Goal: Information Seeking & Learning: Learn about a topic

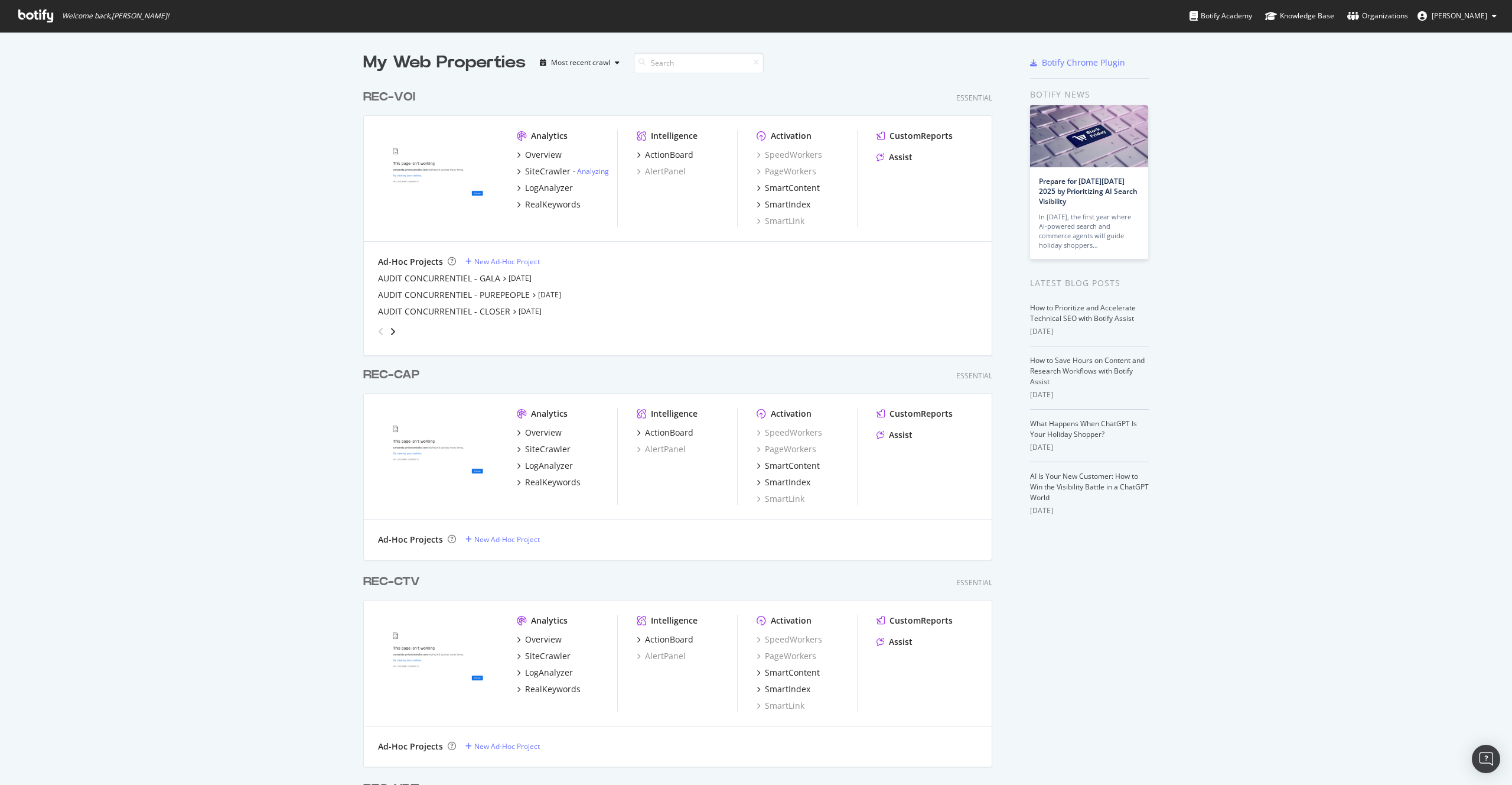
scroll to position [776, 1494]
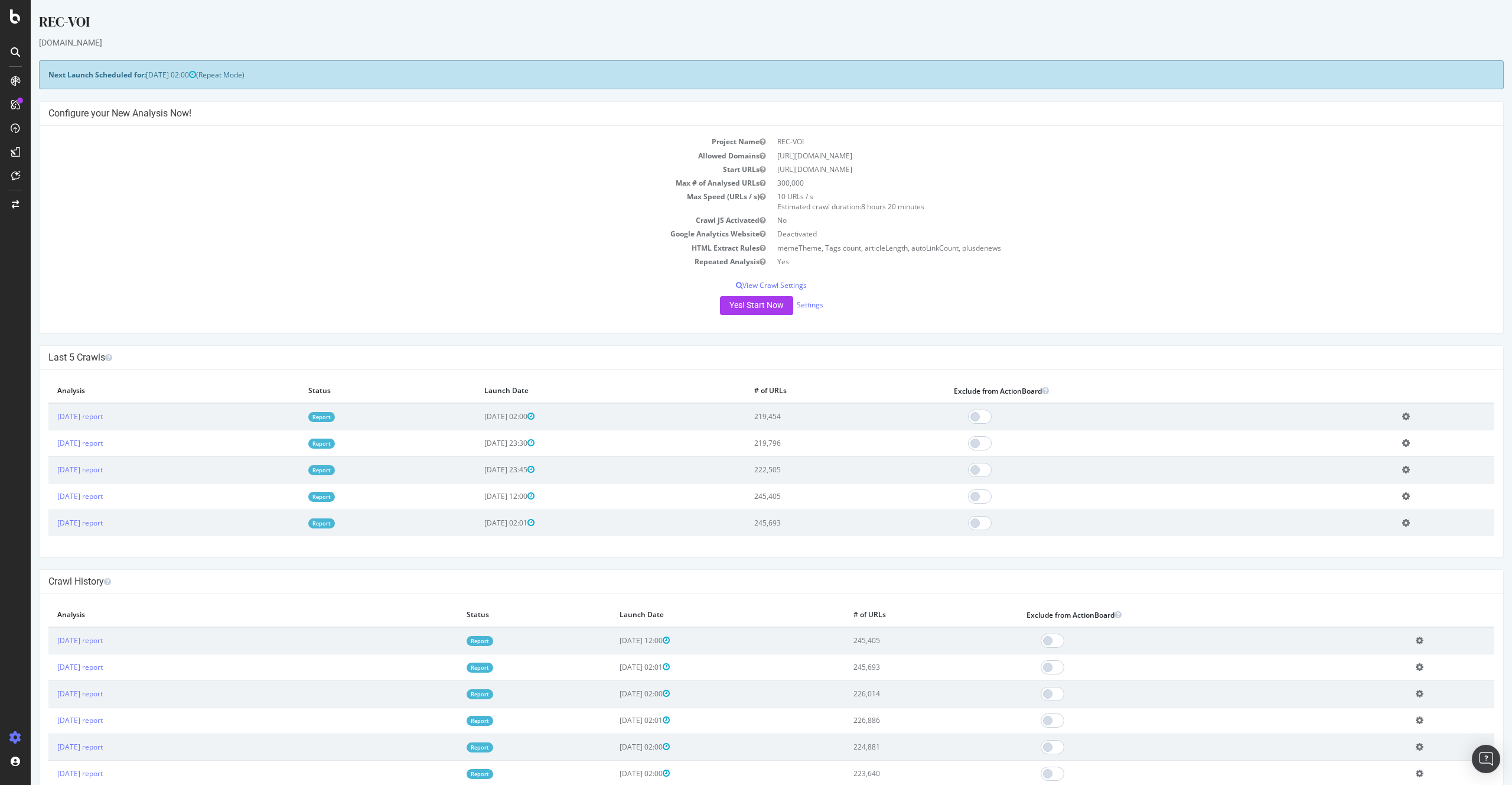
click at [335, 421] on link "Report" at bounding box center [321, 417] width 27 height 10
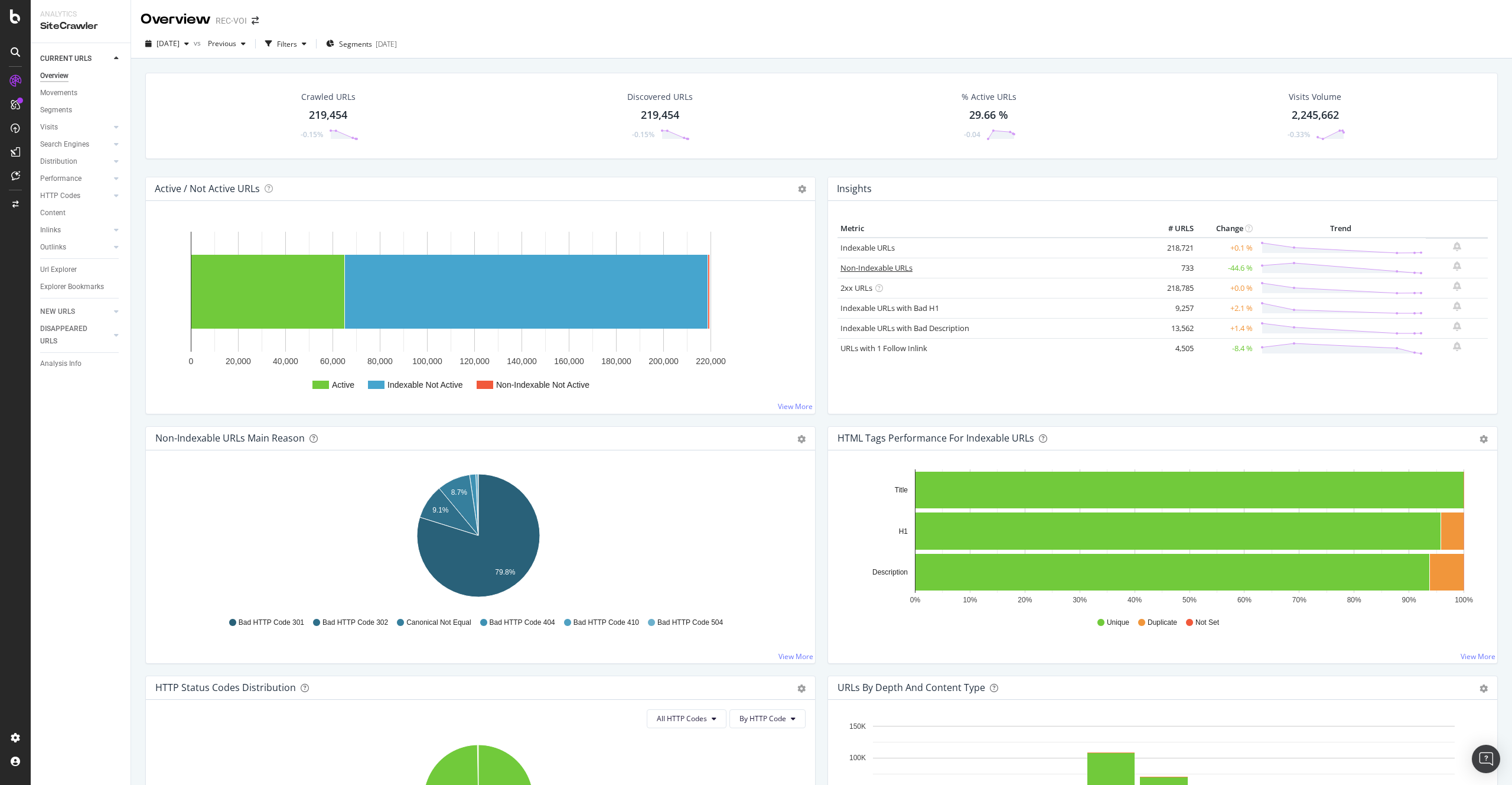
click at [893, 267] on link "Non-Indexable URLs" at bounding box center [876, 268] width 72 height 11
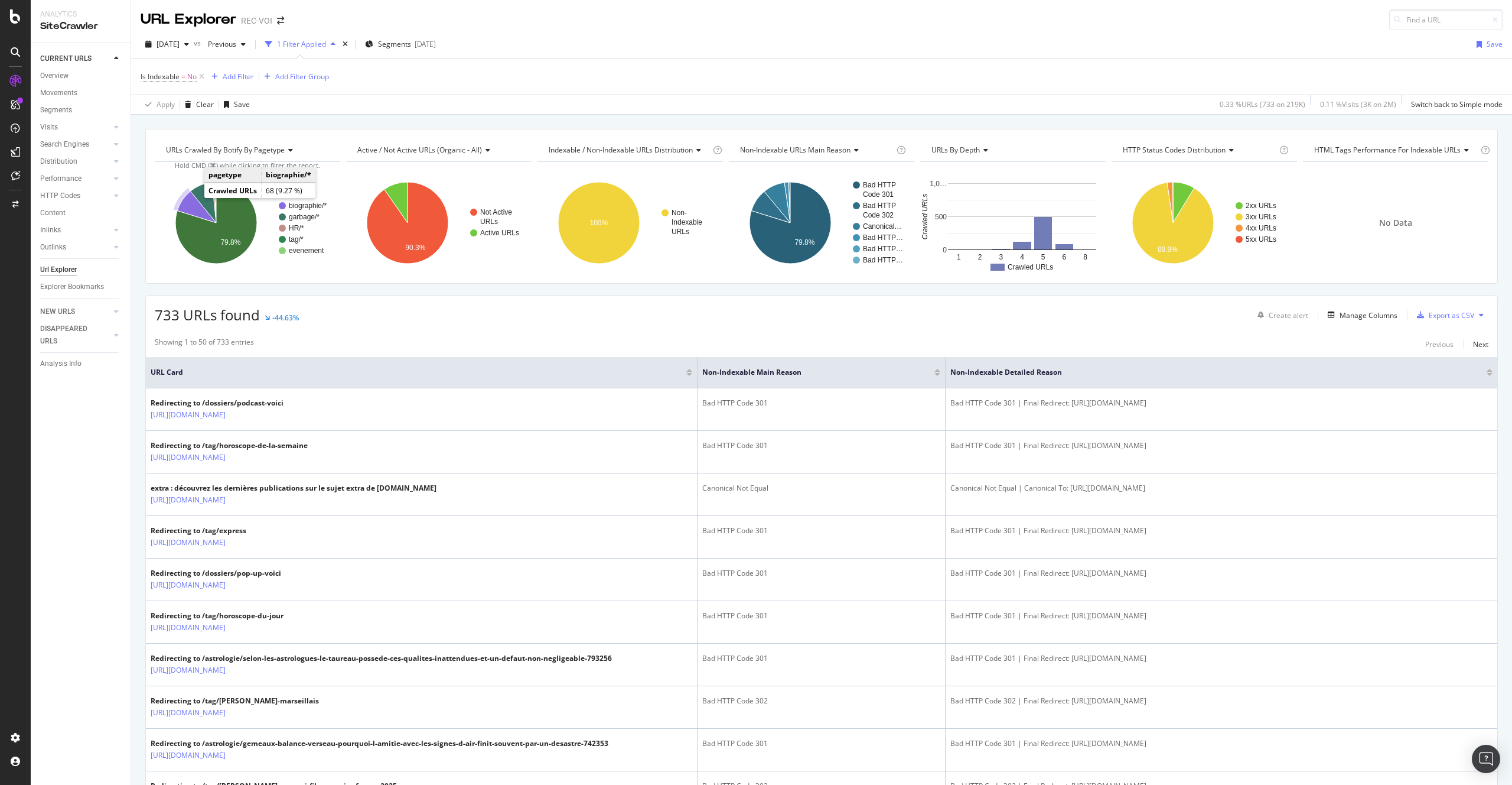
click at [189, 202] on icon "A chart." at bounding box center [196, 207] width 39 height 32
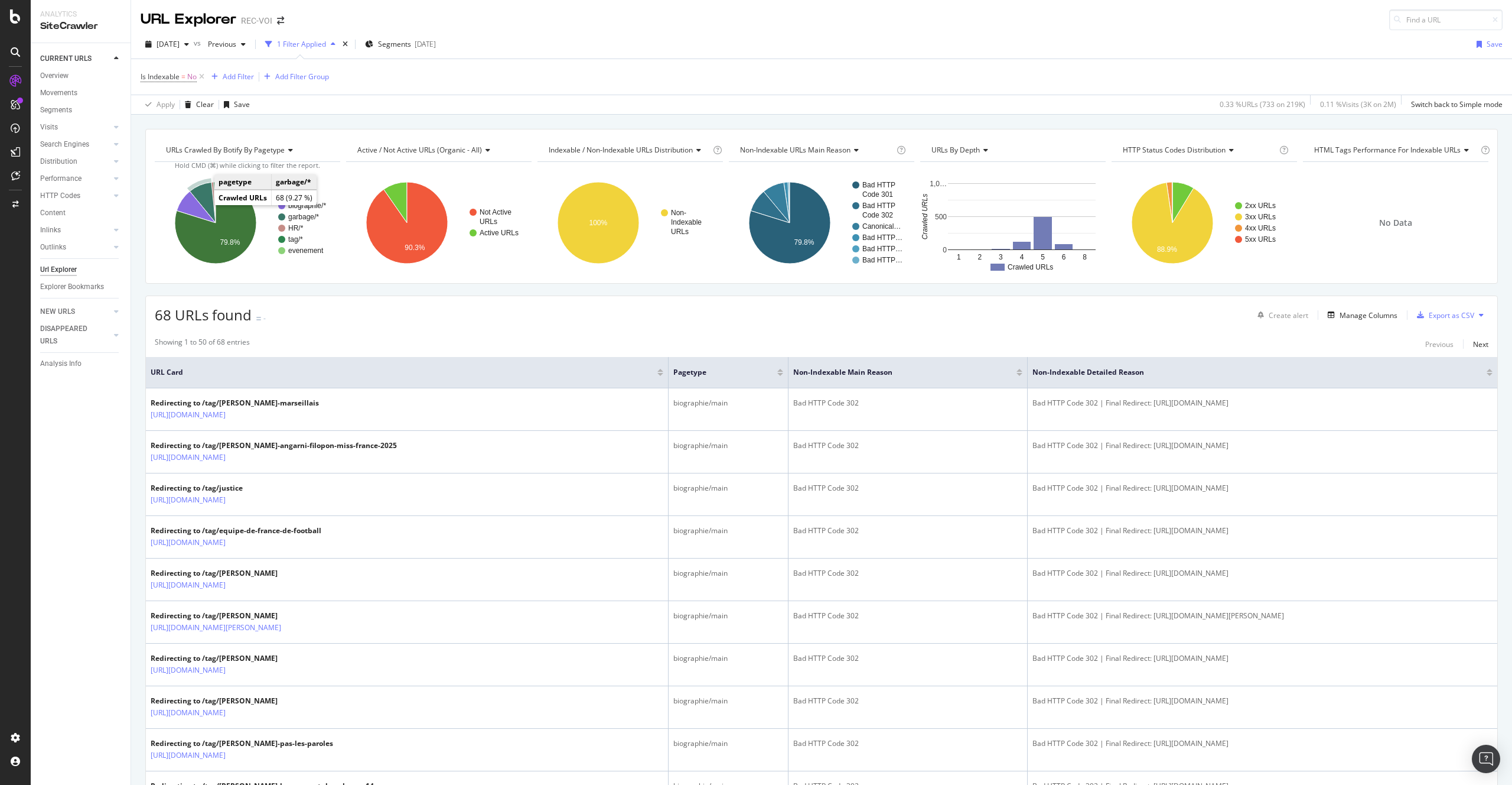
click at [204, 201] on icon "A chart." at bounding box center [202, 202] width 26 height 41
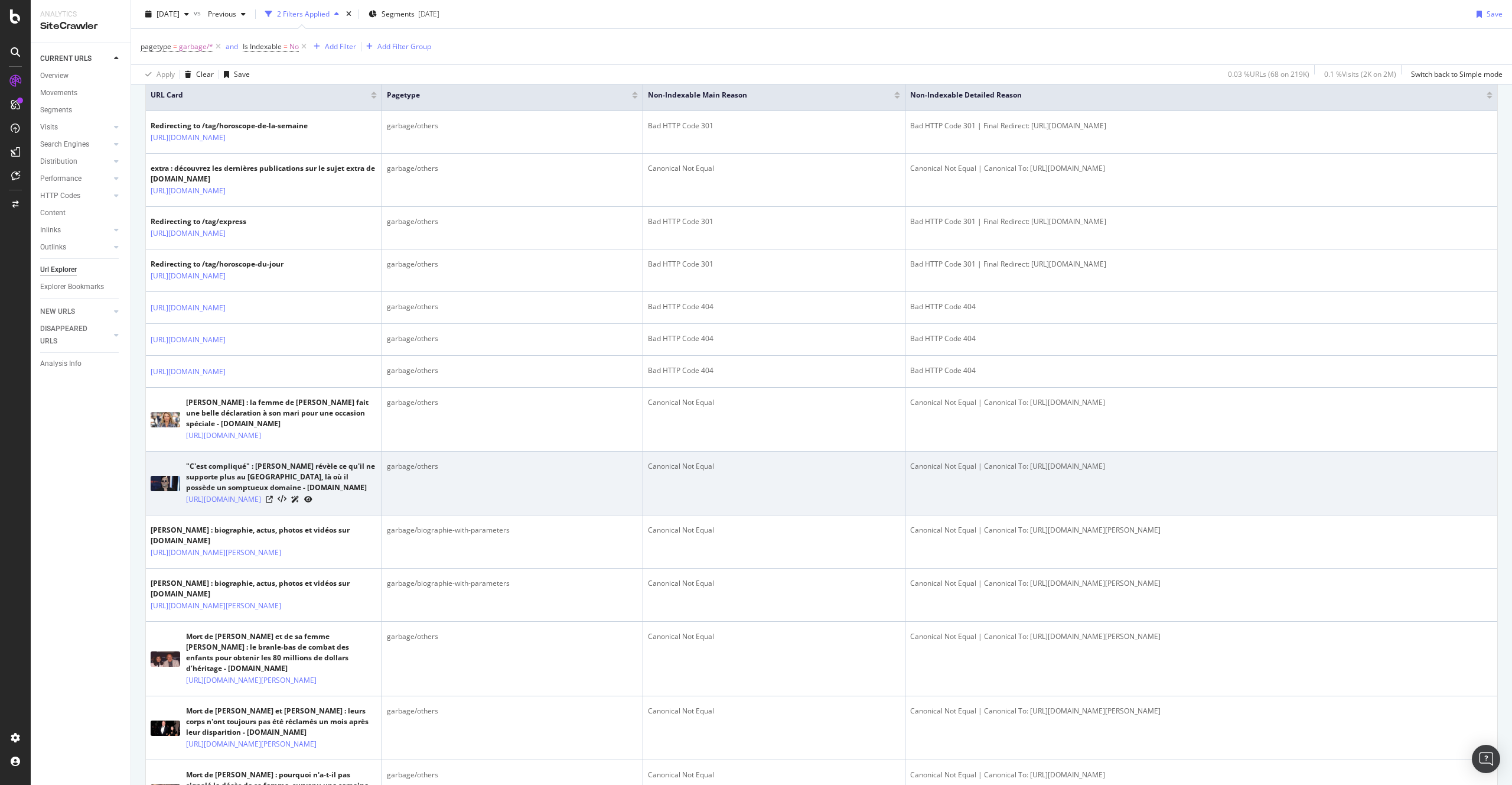
scroll to position [338, 0]
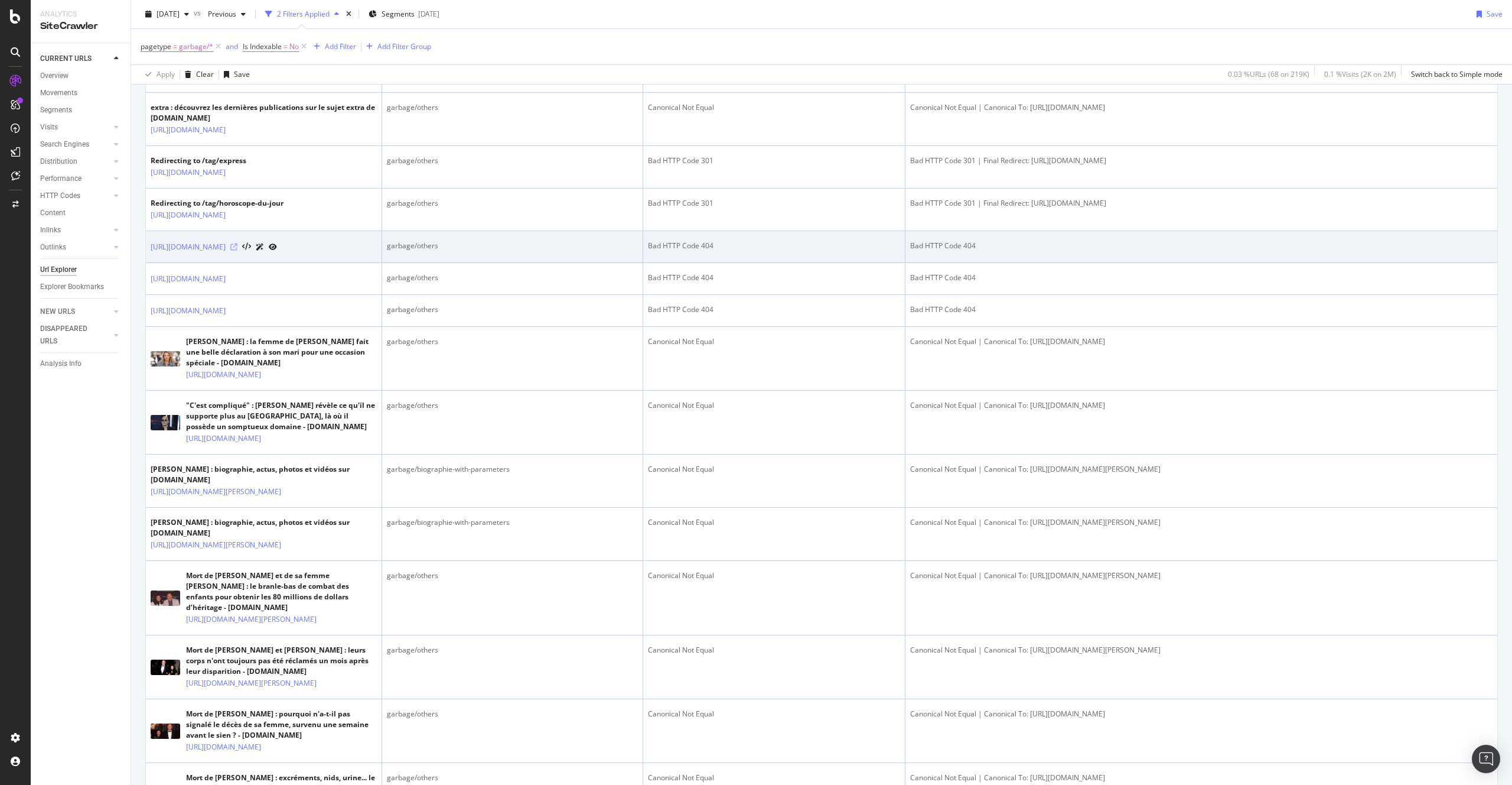
click at [238, 251] on icon at bounding box center [233, 247] width 7 height 7
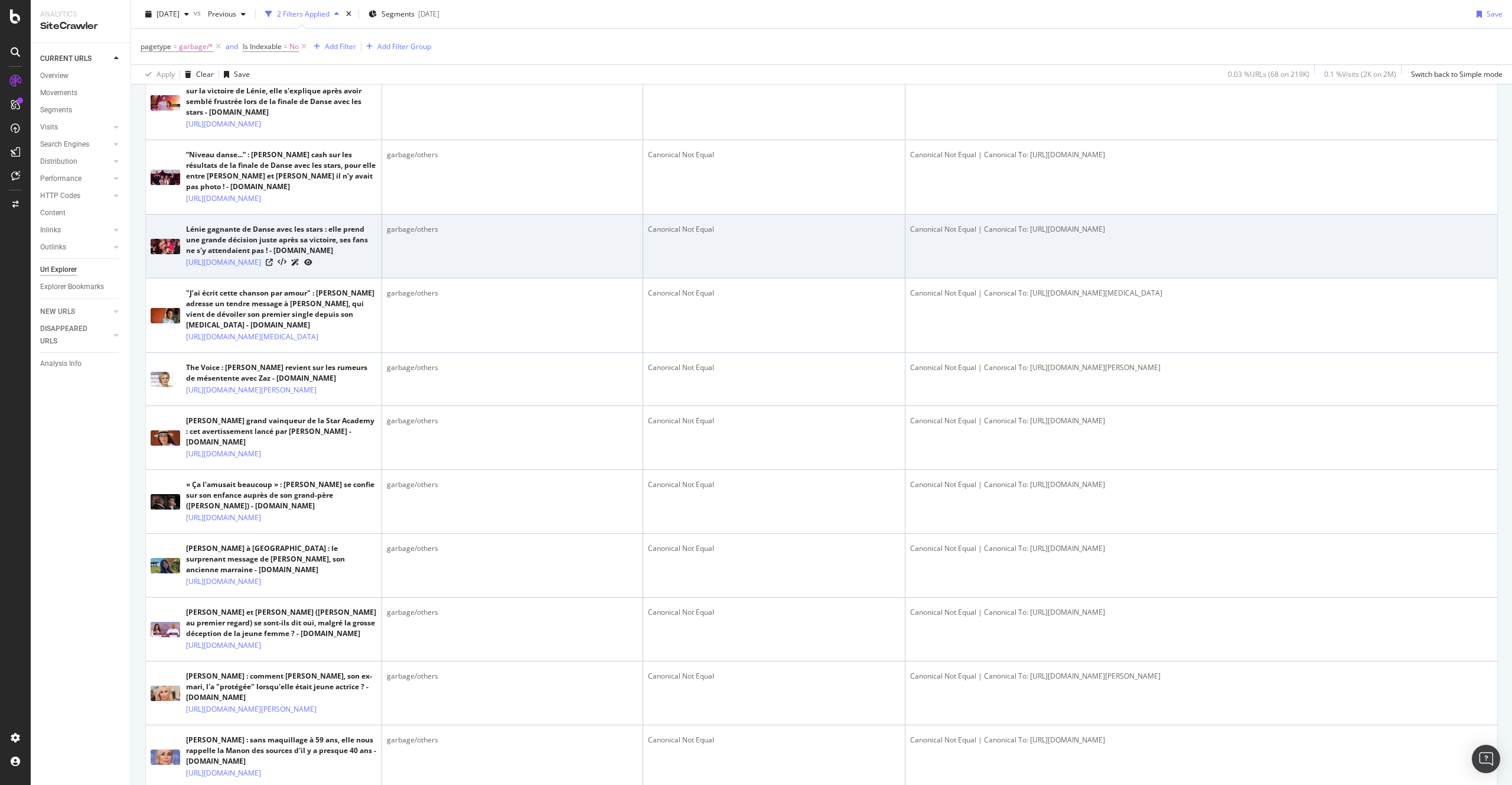
scroll to position [1408, 0]
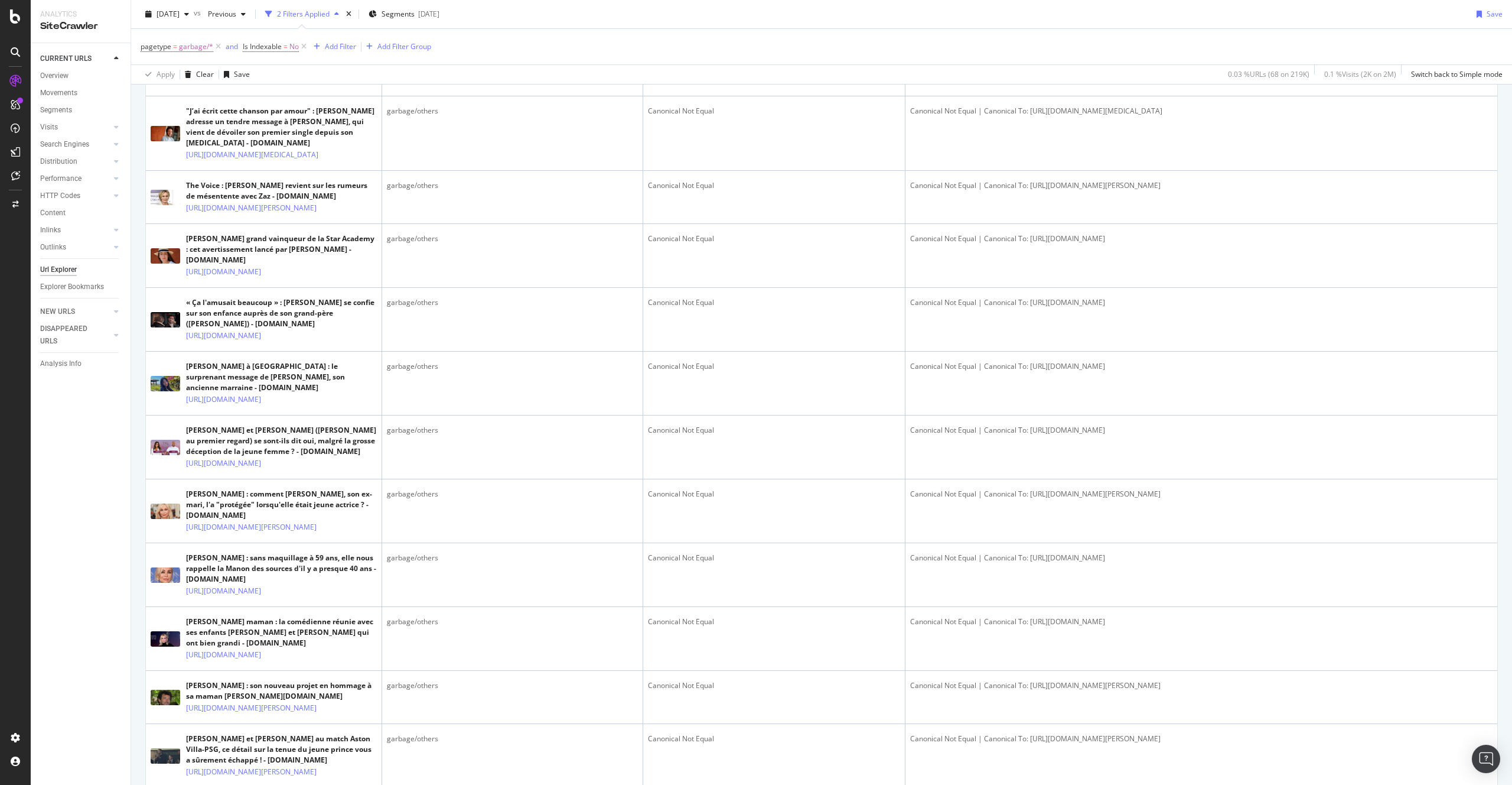
click at [272, 20] on icon at bounding box center [269, 16] width 7 height 7
click at [261, 86] on link "[URL][DOMAIN_NAME]" at bounding box center [224, 80] width 75 height 12
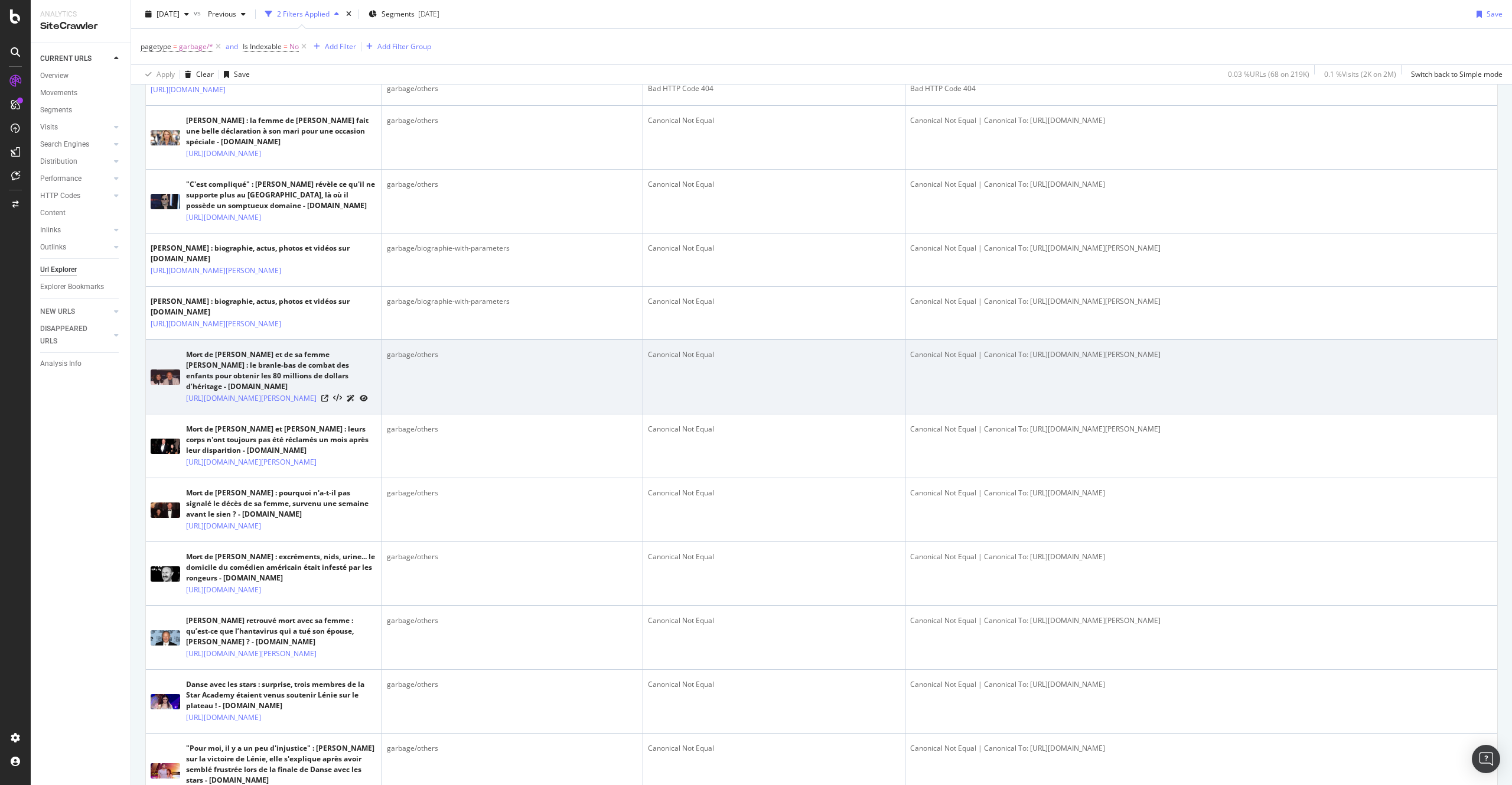
scroll to position [0, 0]
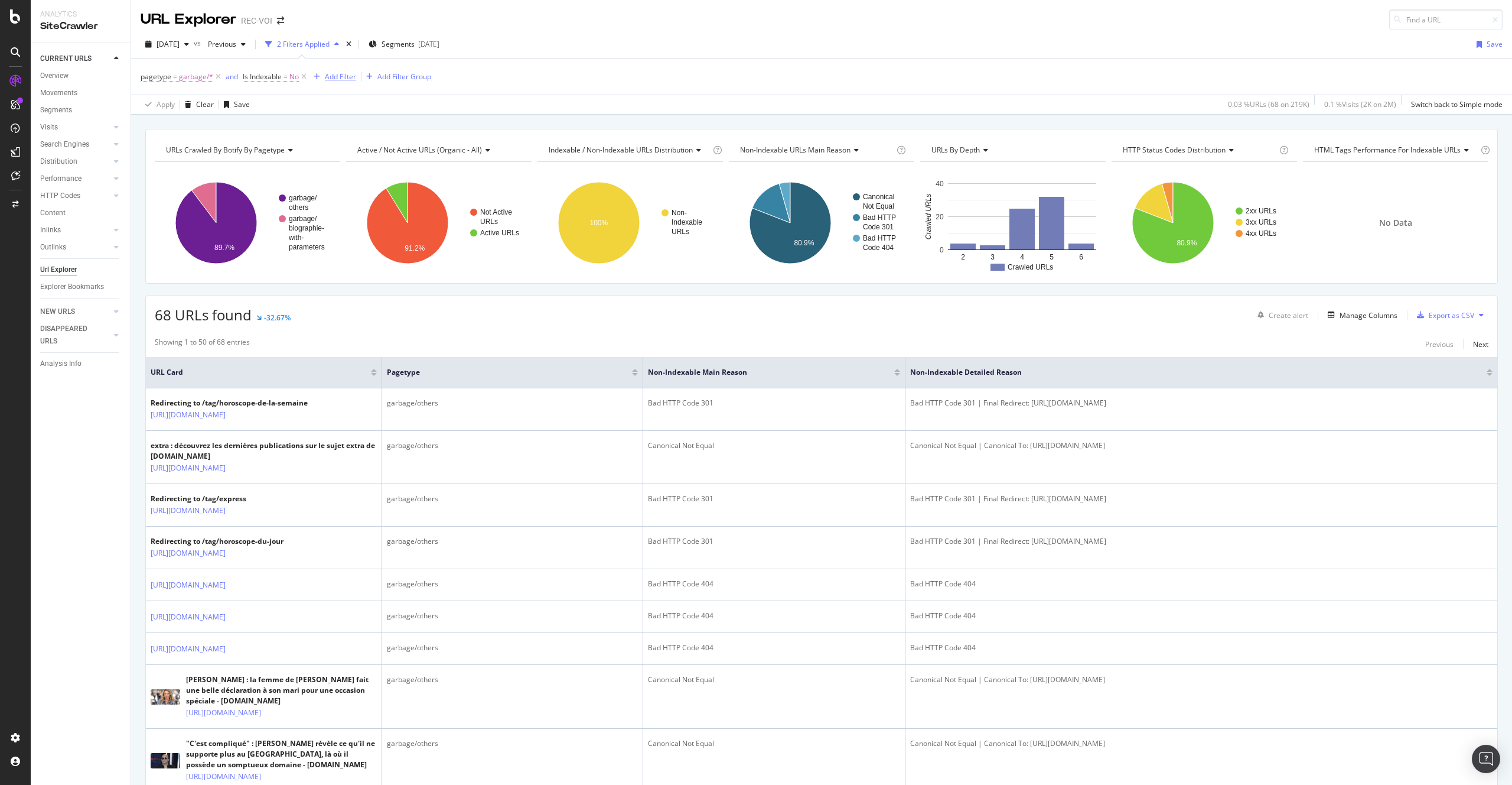
click at [352, 71] on div "Add Filter" at bounding box center [333, 76] width 48 height 13
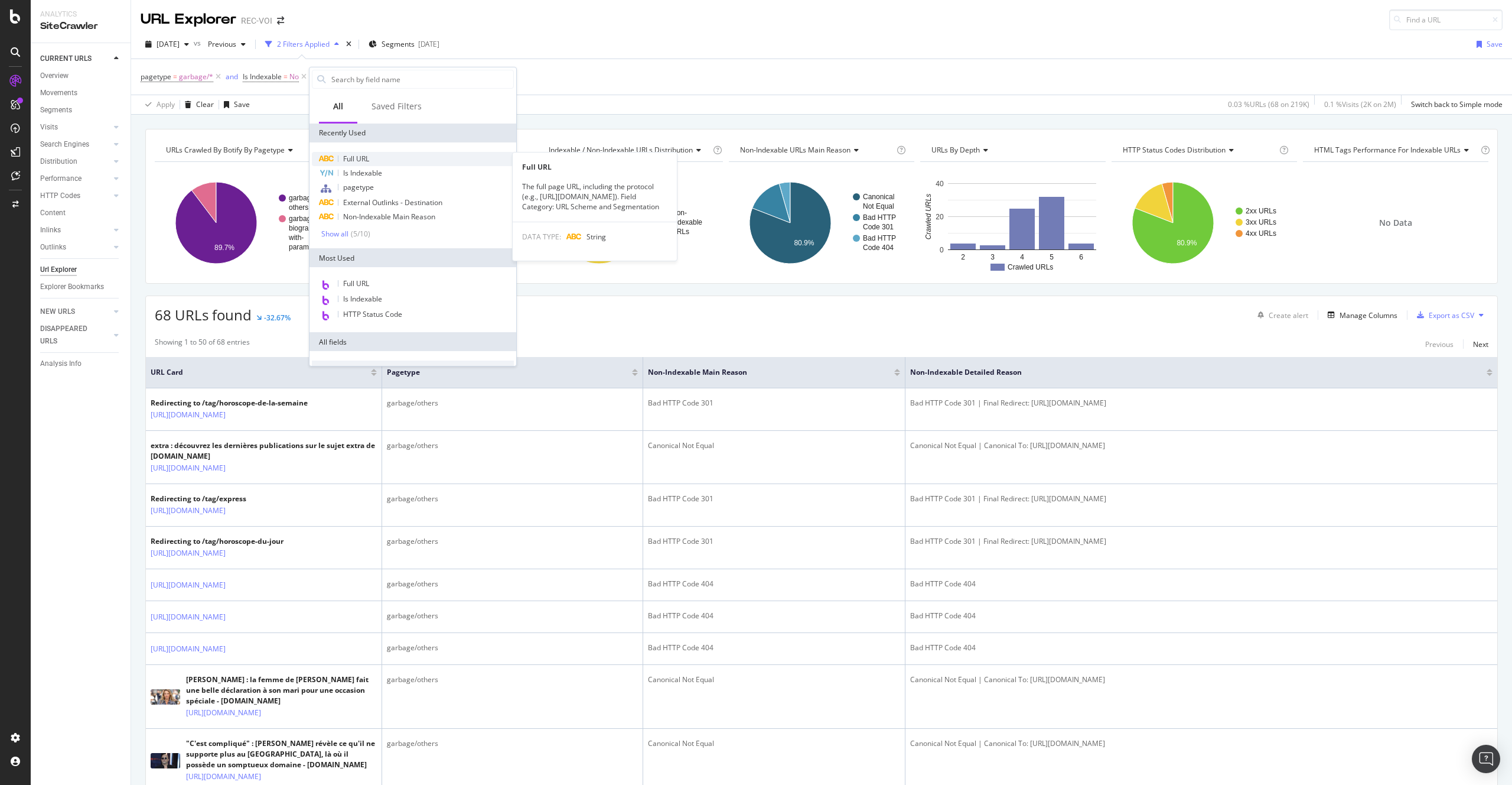
click at [377, 153] on div "Full URL" at bounding box center [413, 159] width 202 height 14
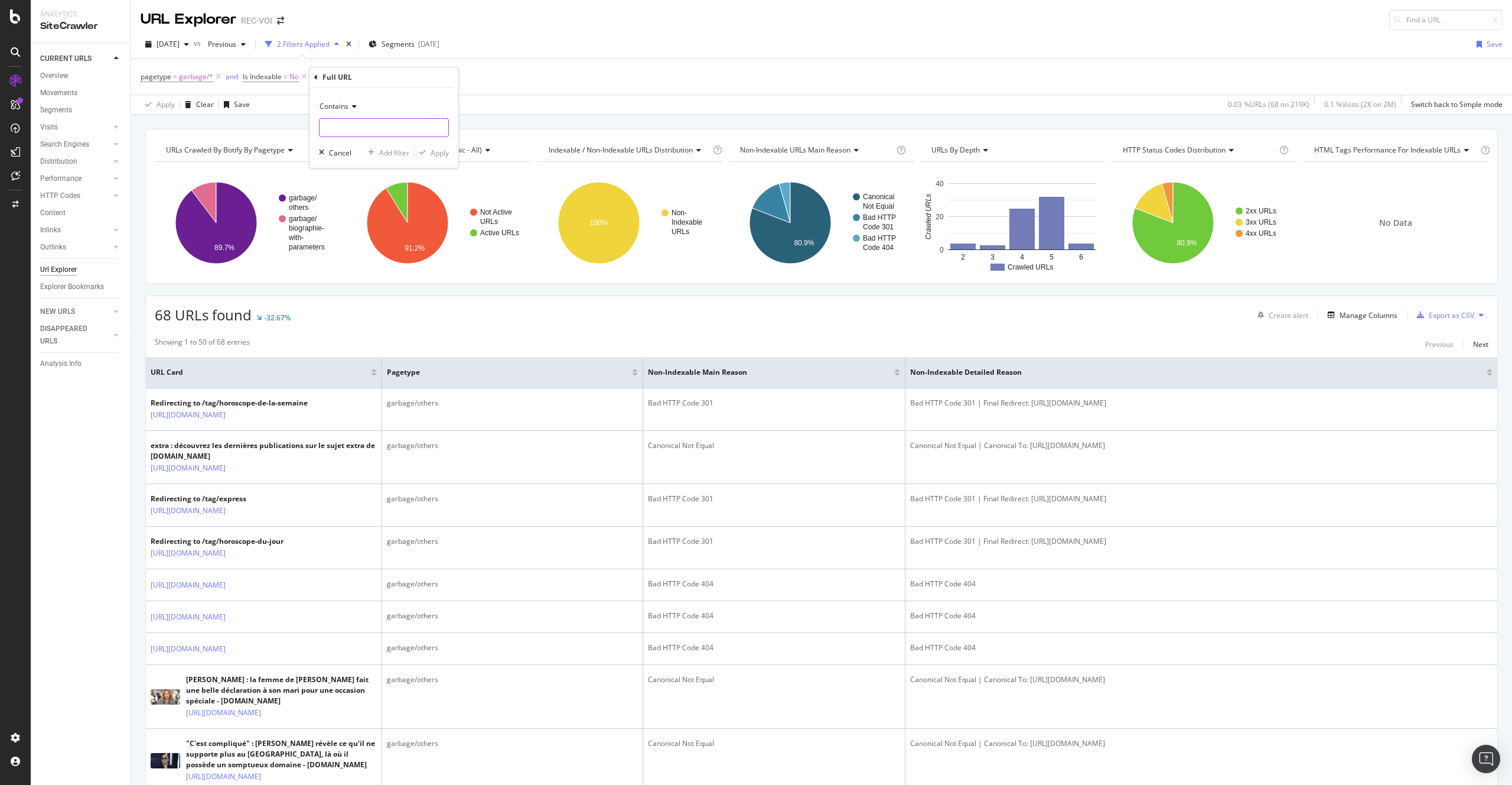
click at [359, 122] on input "text" at bounding box center [384, 127] width 129 height 19
type input "//"
click at [443, 156] on div "Apply" at bounding box center [440, 153] width 18 height 10
click at [343, 79] on span "Full URL" at bounding box center [341, 76] width 26 height 10
click at [375, 103] on icon at bounding box center [372, 104] width 8 height 7
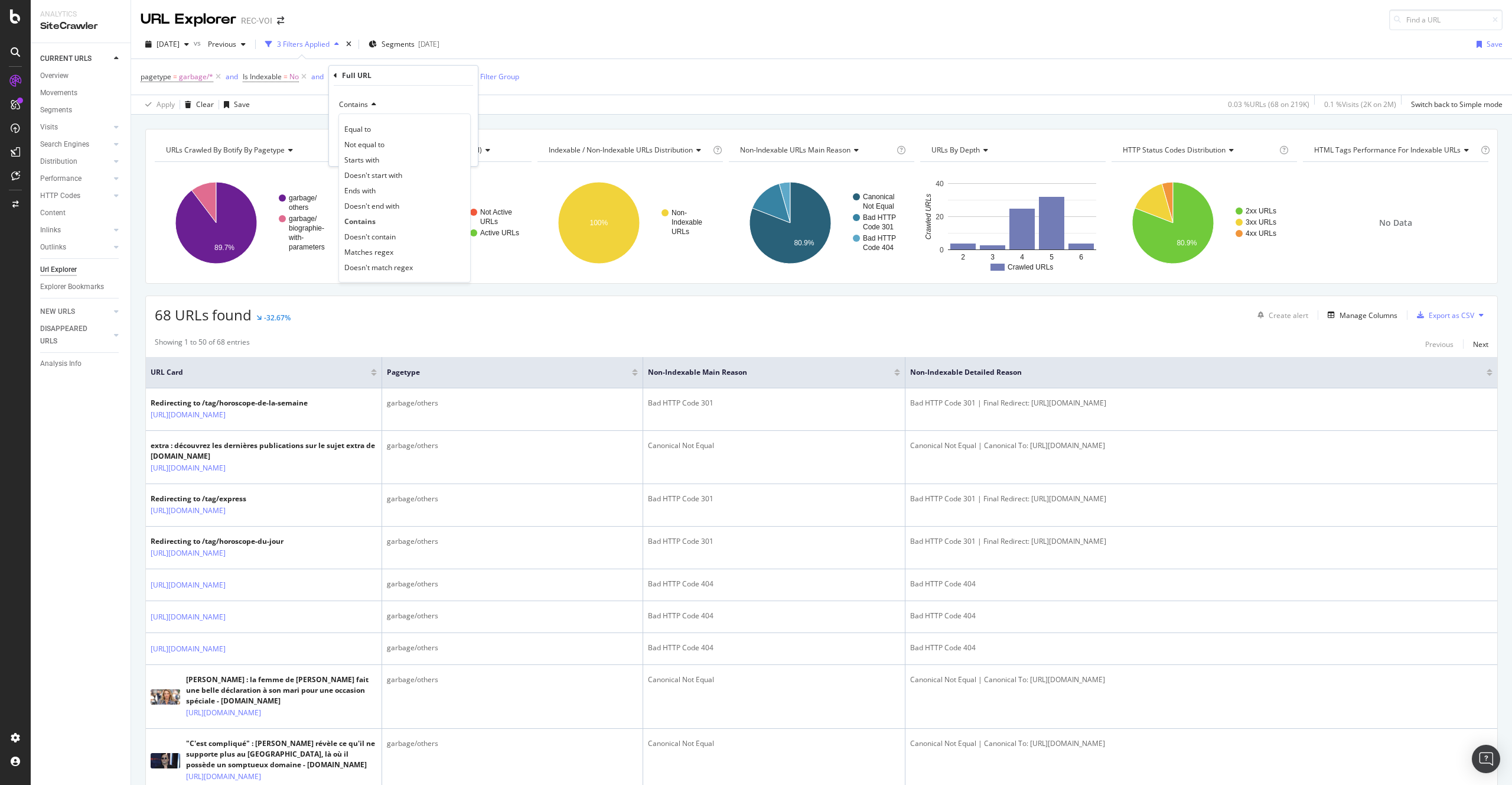
click at [337, 80] on div "Full URL" at bounding box center [403, 75] width 140 height 20
click at [336, 77] on icon at bounding box center [336, 75] width 4 height 7
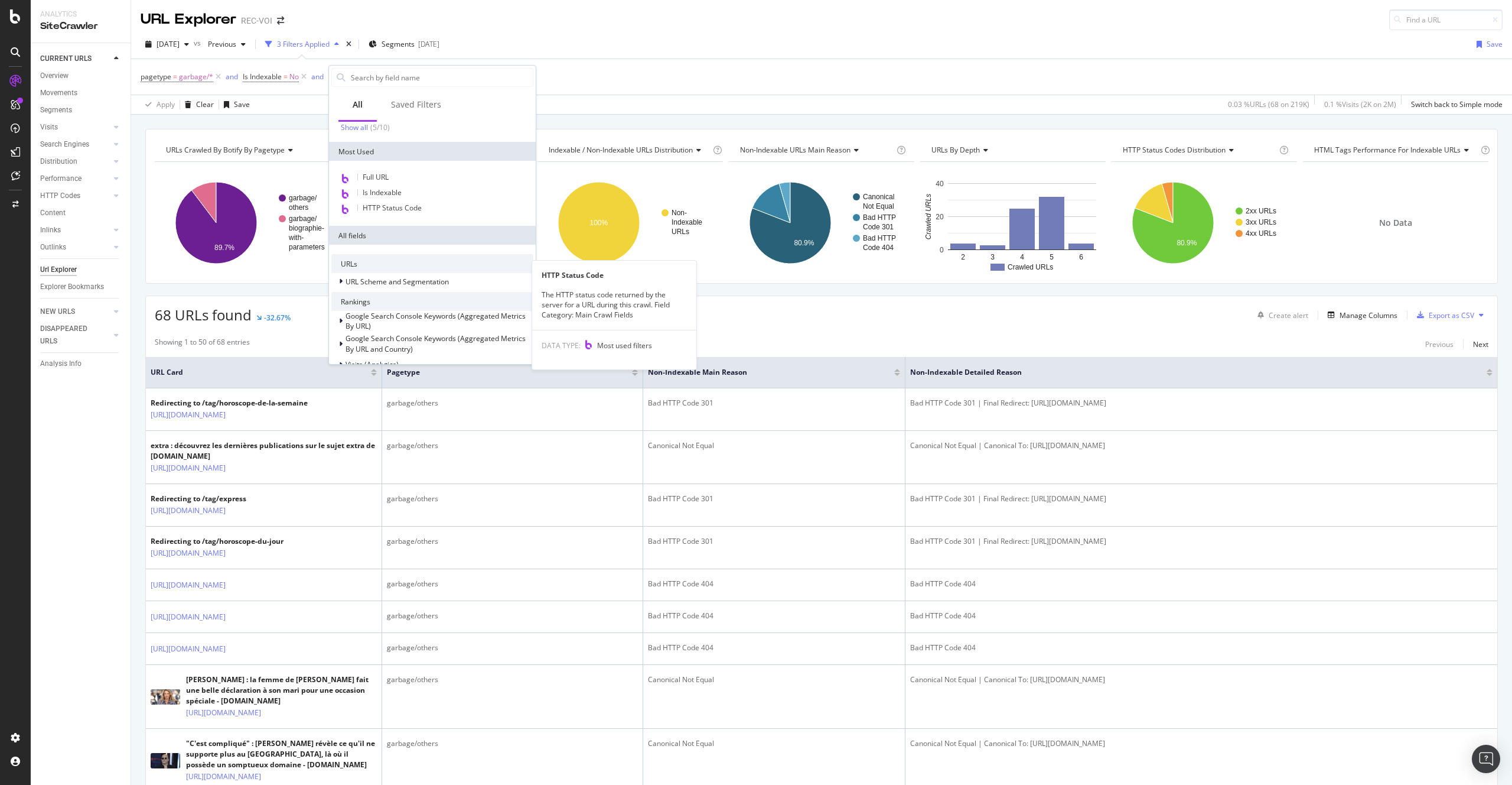
scroll to position [226, 0]
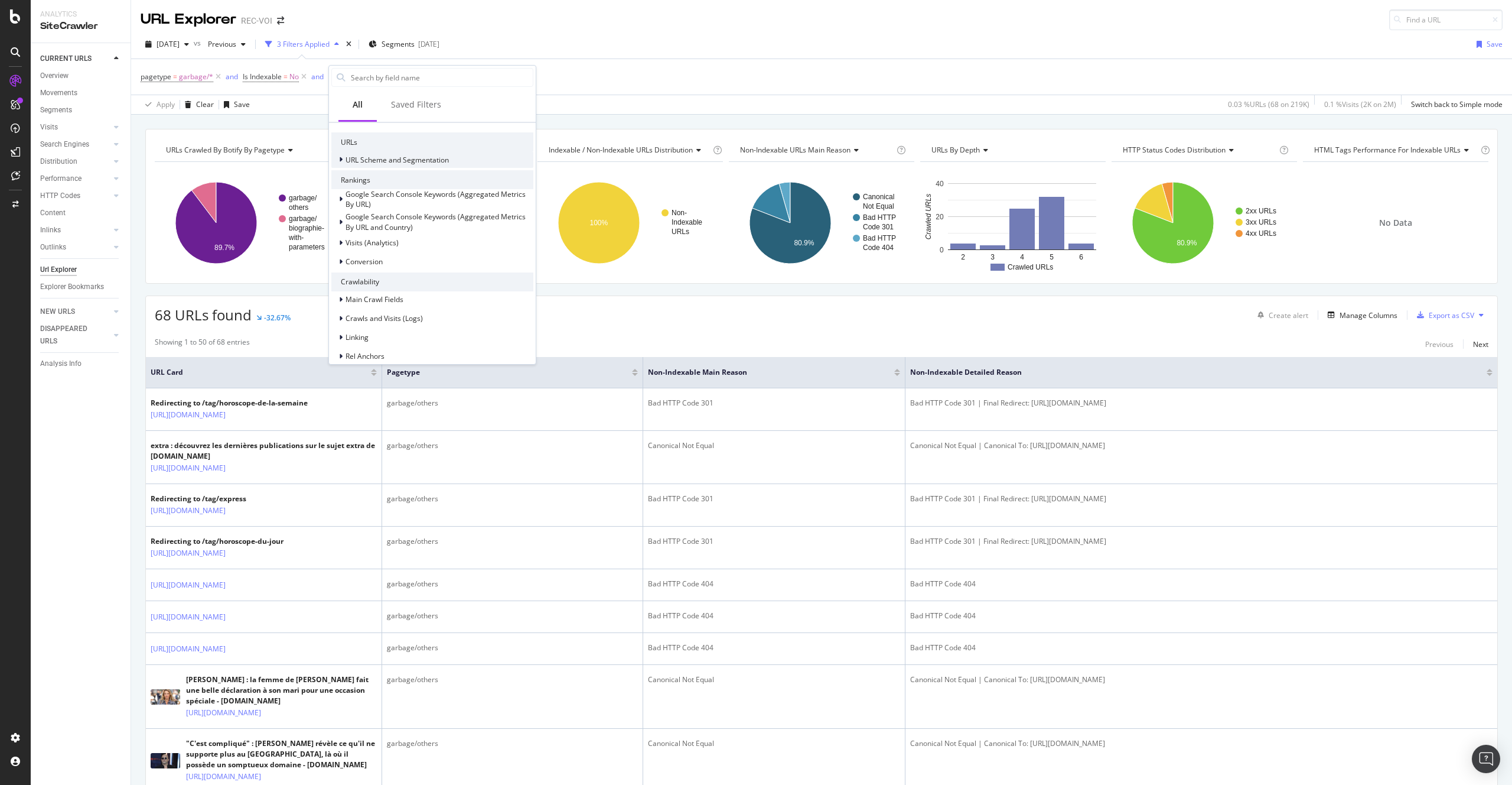
click at [383, 159] on span "URL Scheme and Segmentation" at bounding box center [397, 160] width 103 height 10
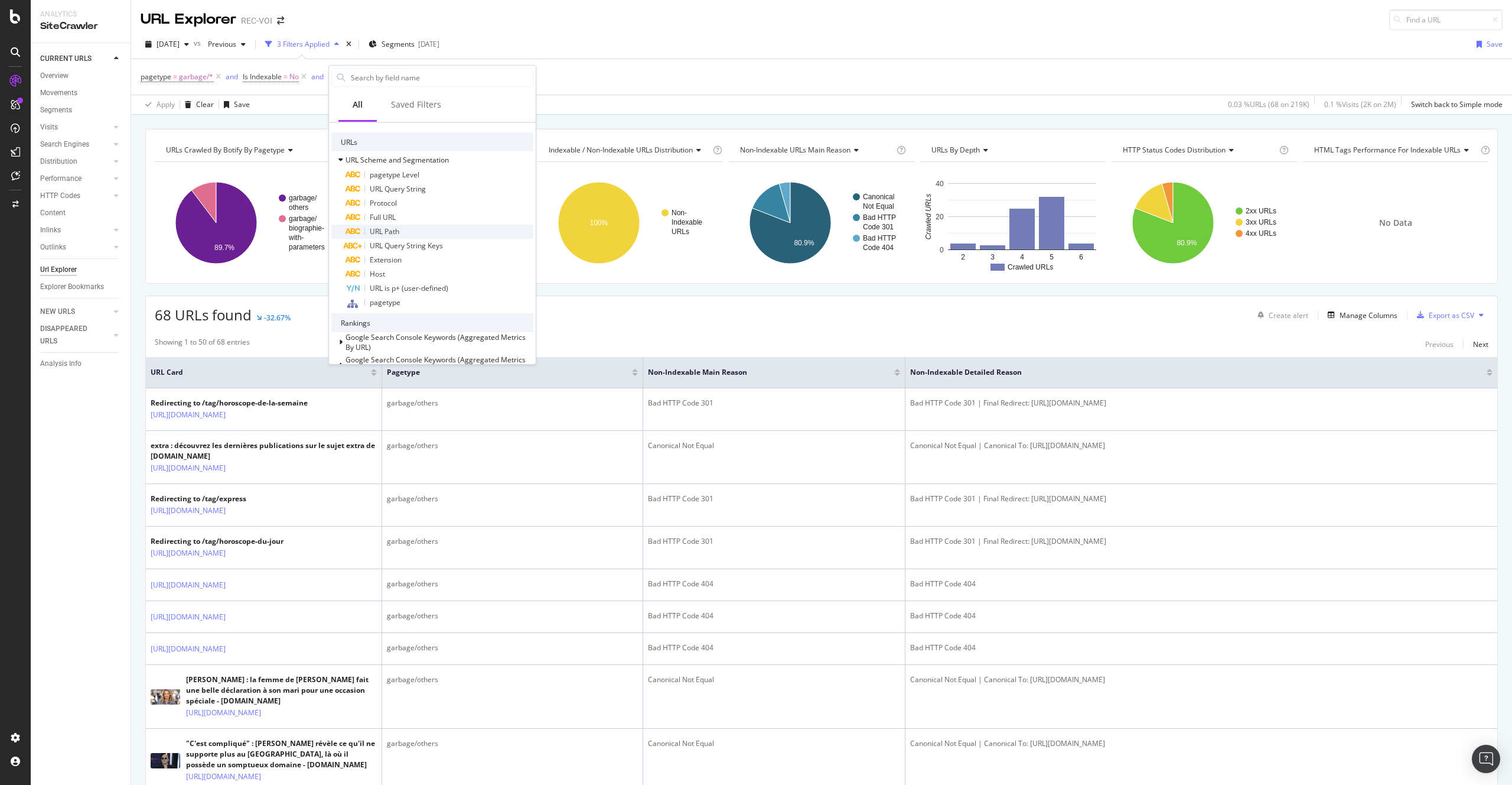
click at [420, 226] on div "URL Path" at bounding box center [440, 232] width 188 height 14
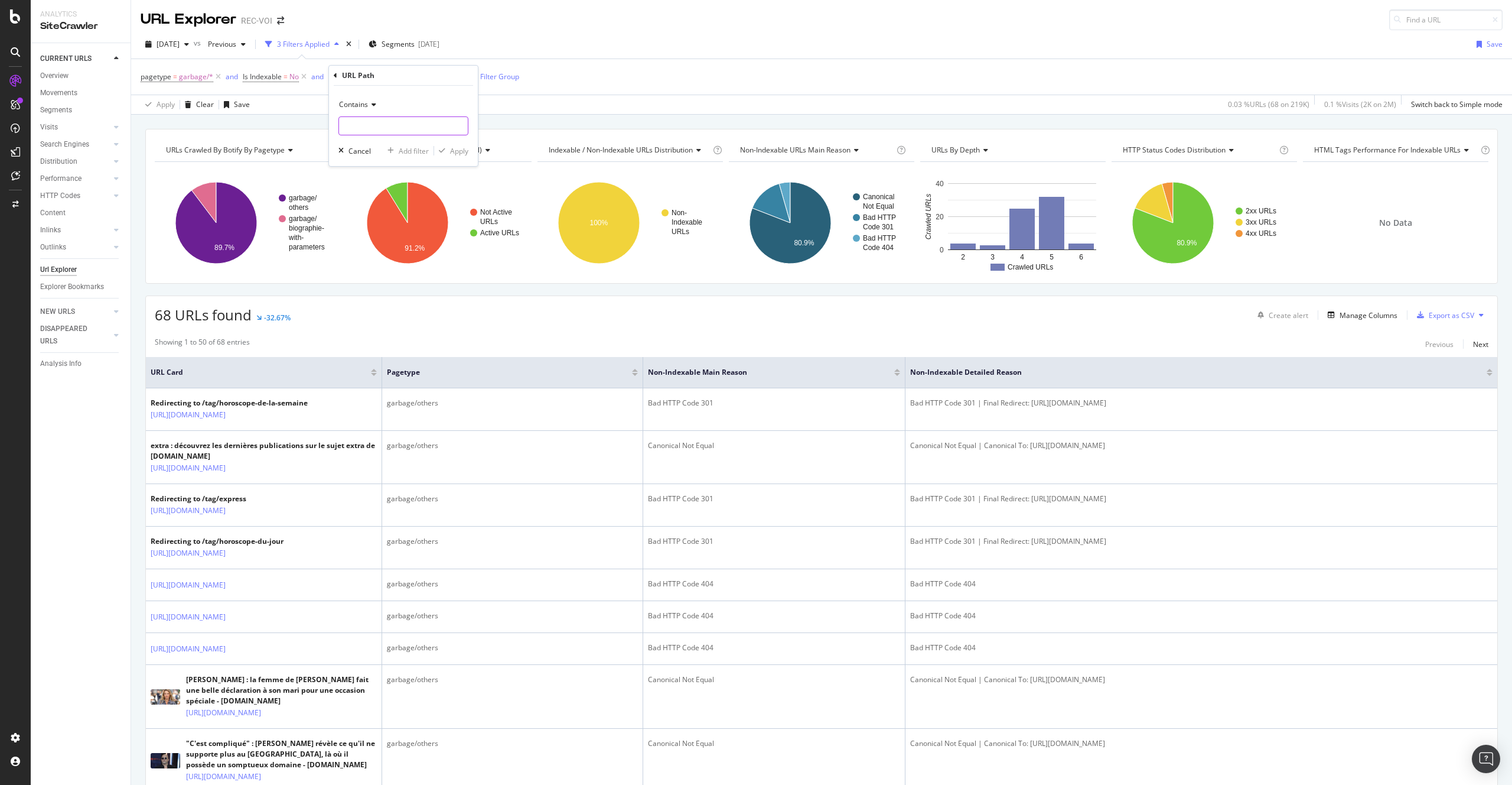
click at [363, 124] on input "text" at bounding box center [403, 125] width 129 height 19
type input "//"
click at [451, 148] on div "Apply" at bounding box center [459, 151] width 18 height 10
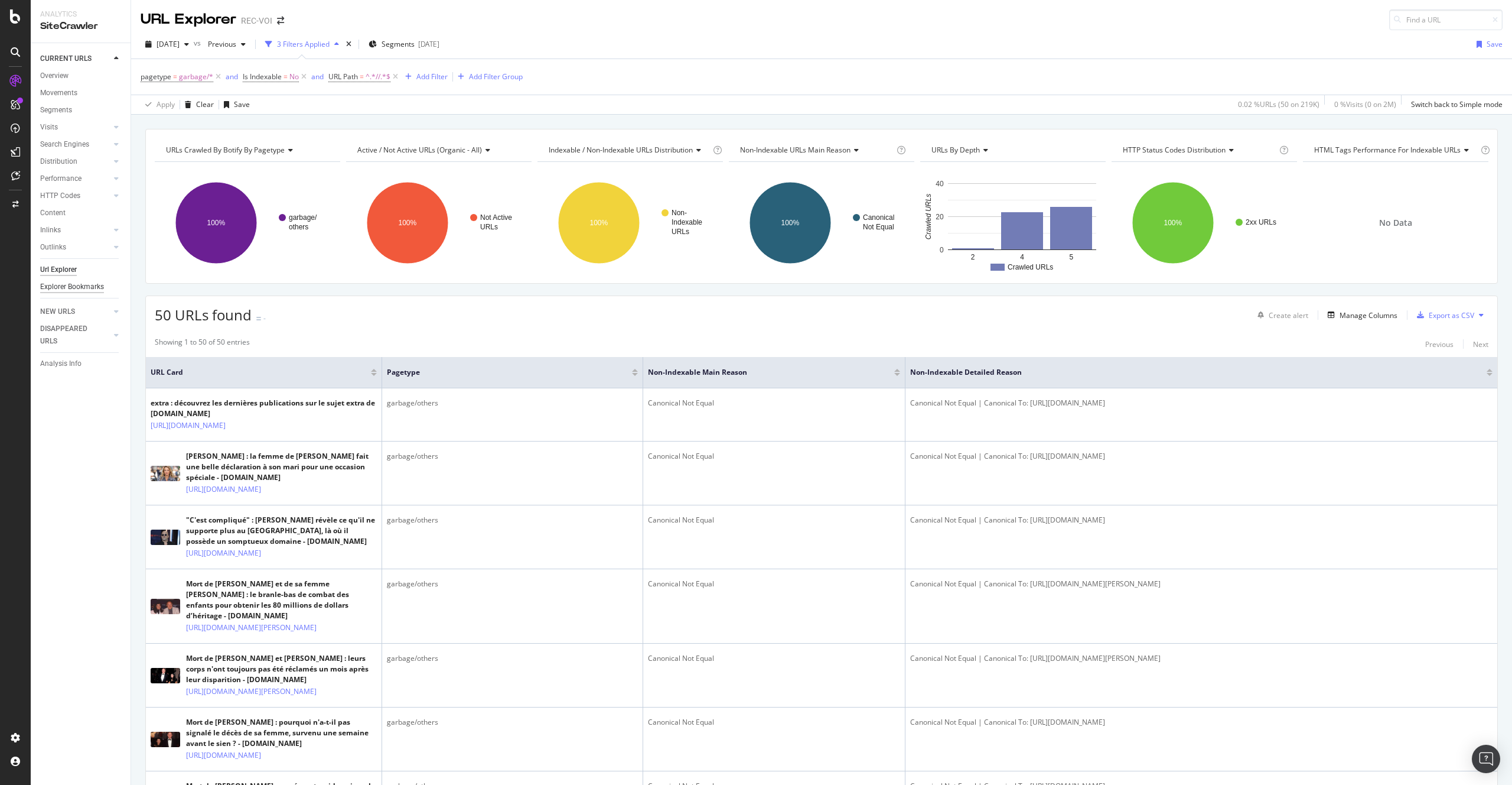
click at [78, 286] on div "Explorer Bookmarks" at bounding box center [72, 286] width 63 height 13
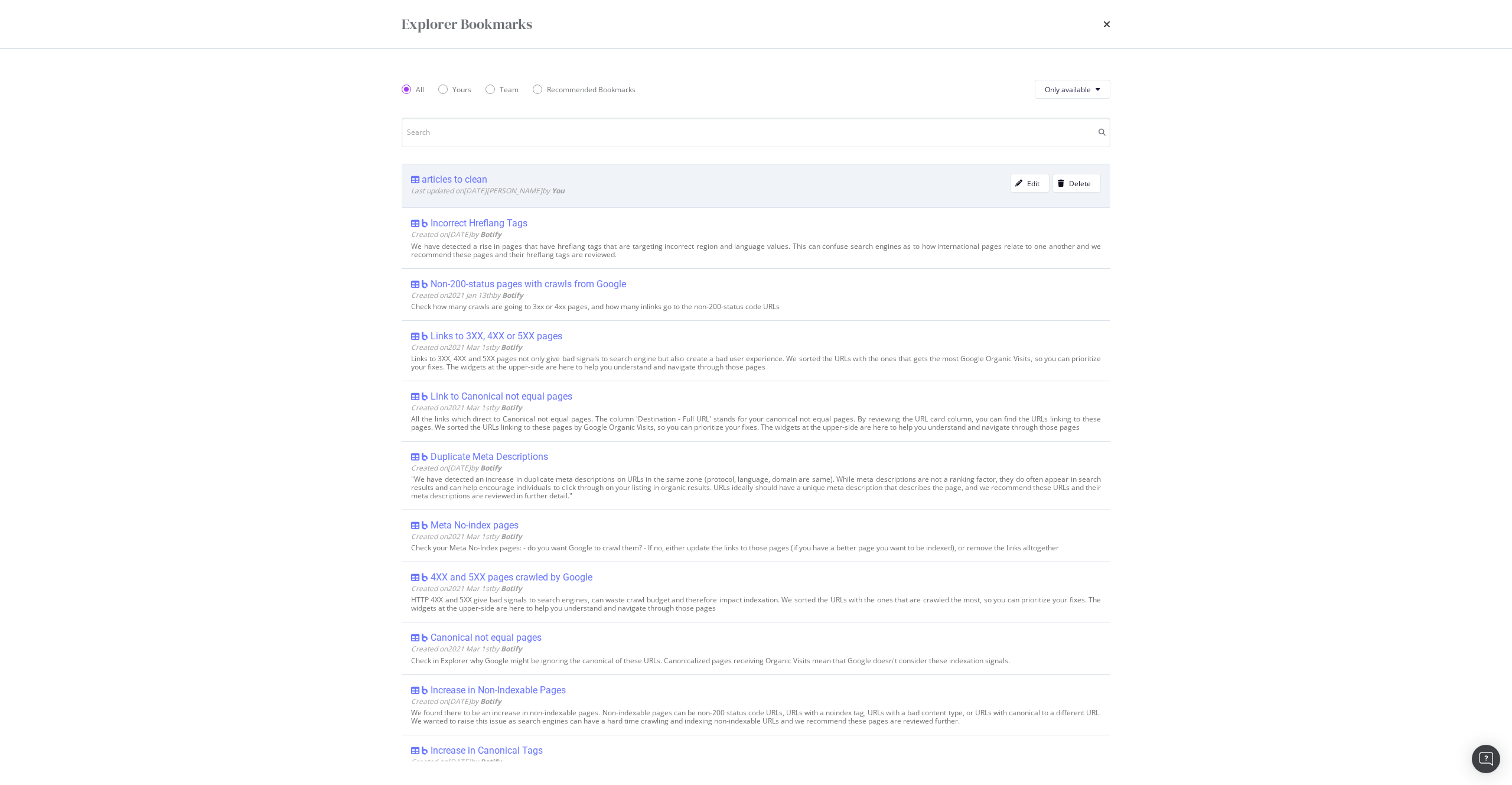
click at [447, 180] on div "articles to clean" at bounding box center [455, 179] width 65 height 12
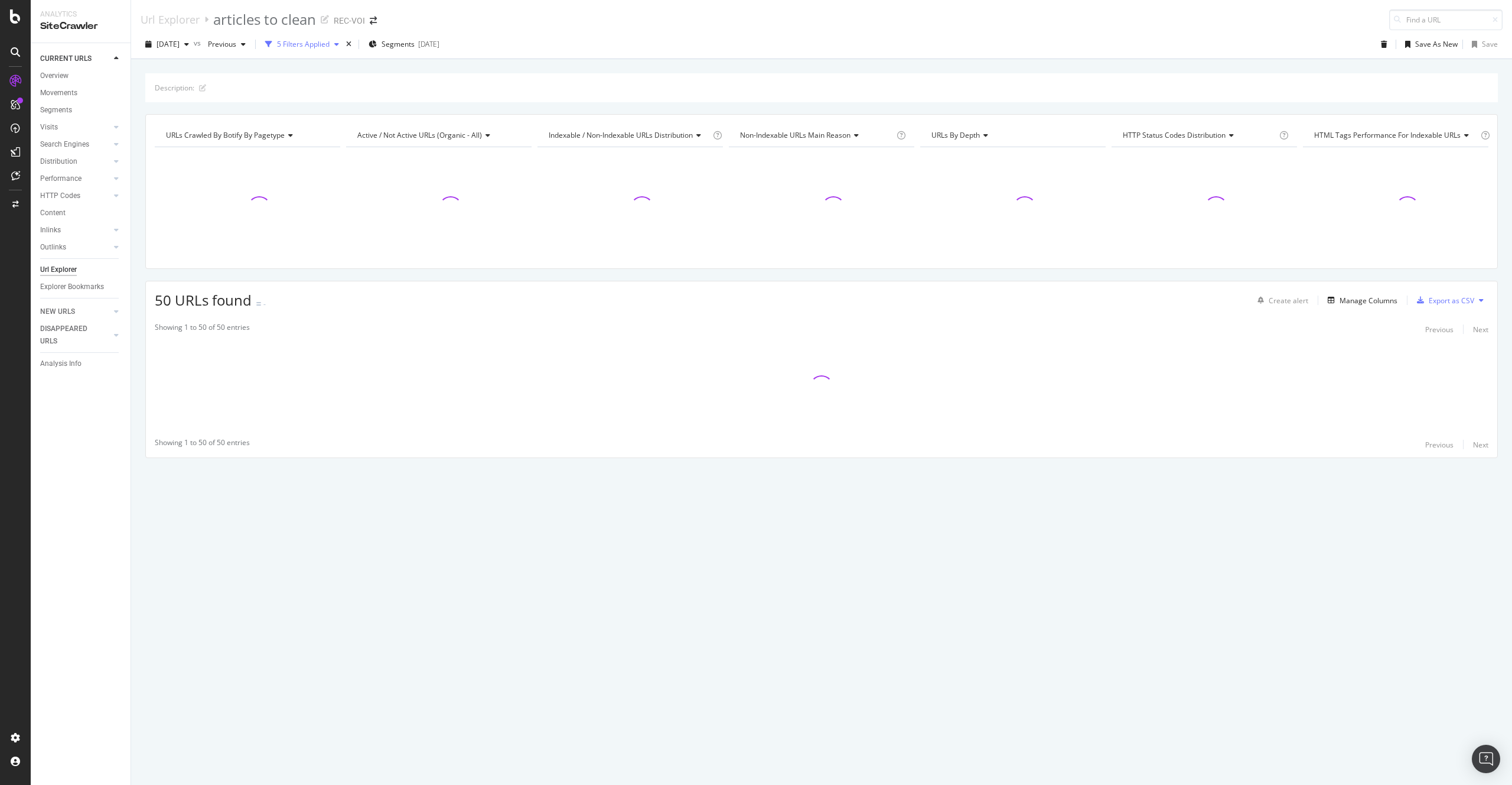
click at [330, 42] on div "5 Filters Applied" at bounding box center [303, 44] width 53 height 10
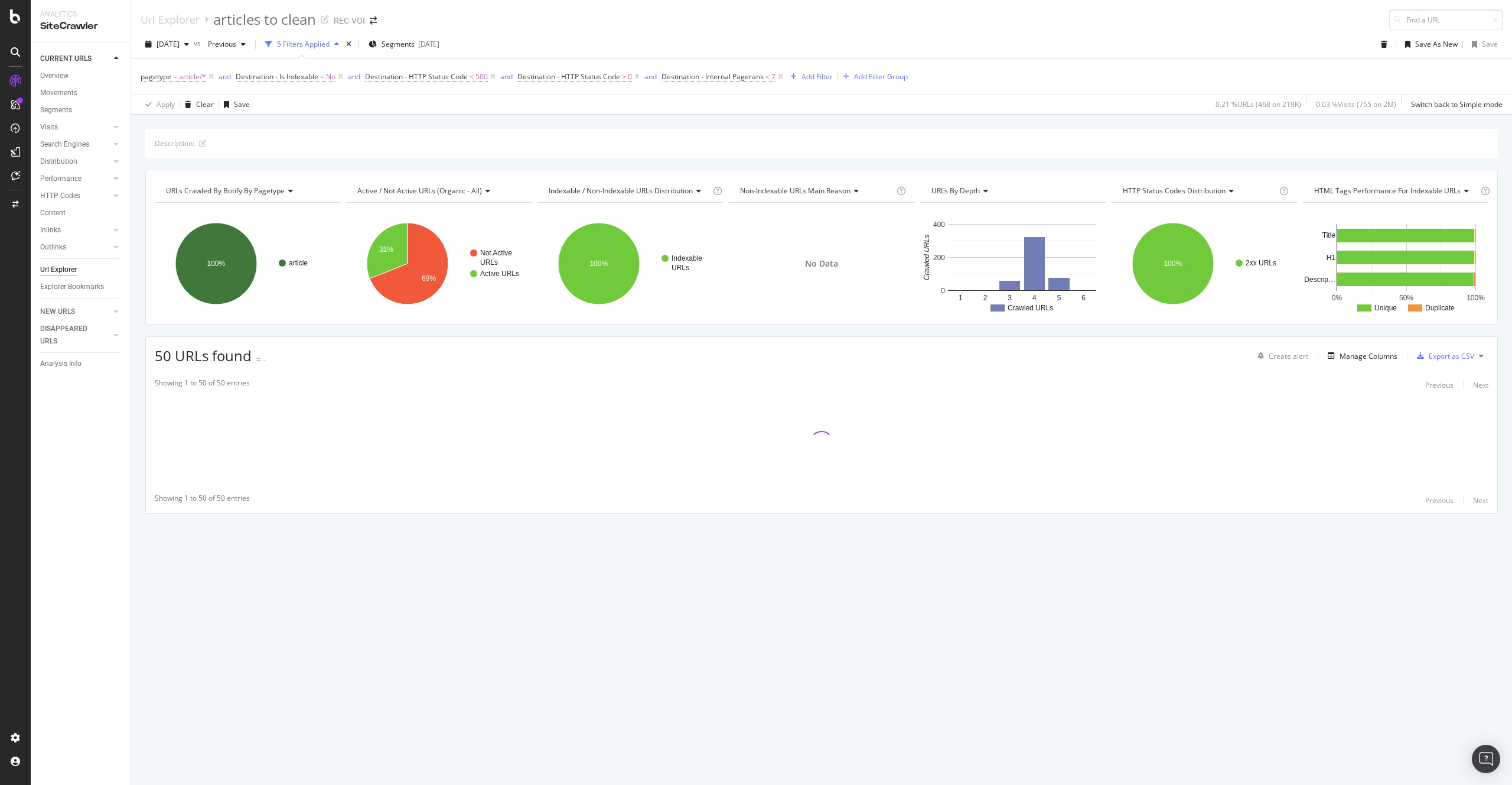
click at [330, 42] on div "5 Filters Applied" at bounding box center [303, 44] width 53 height 10
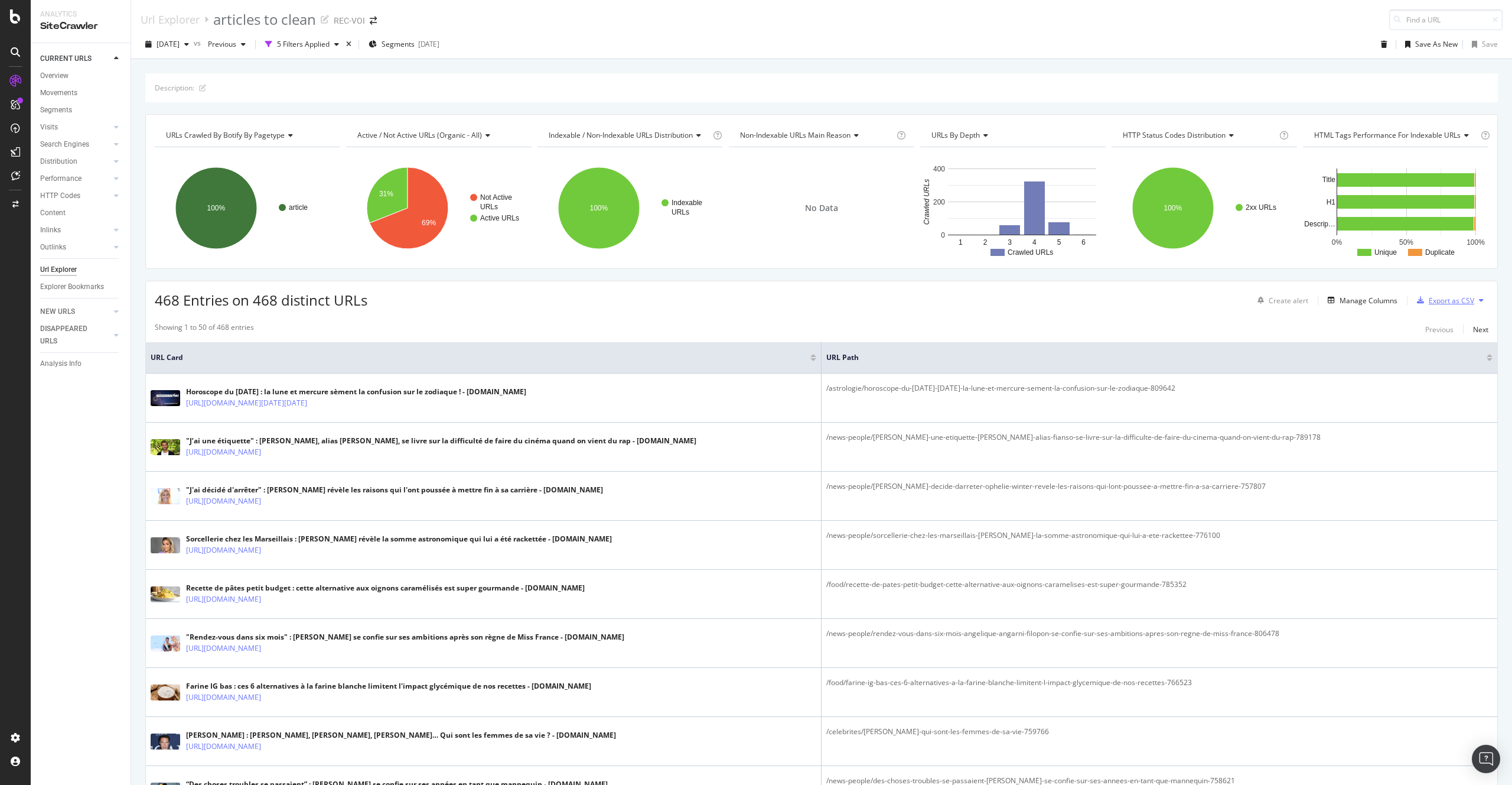
click at [1429, 303] on div "Export as CSV" at bounding box center [1452, 300] width 46 height 10
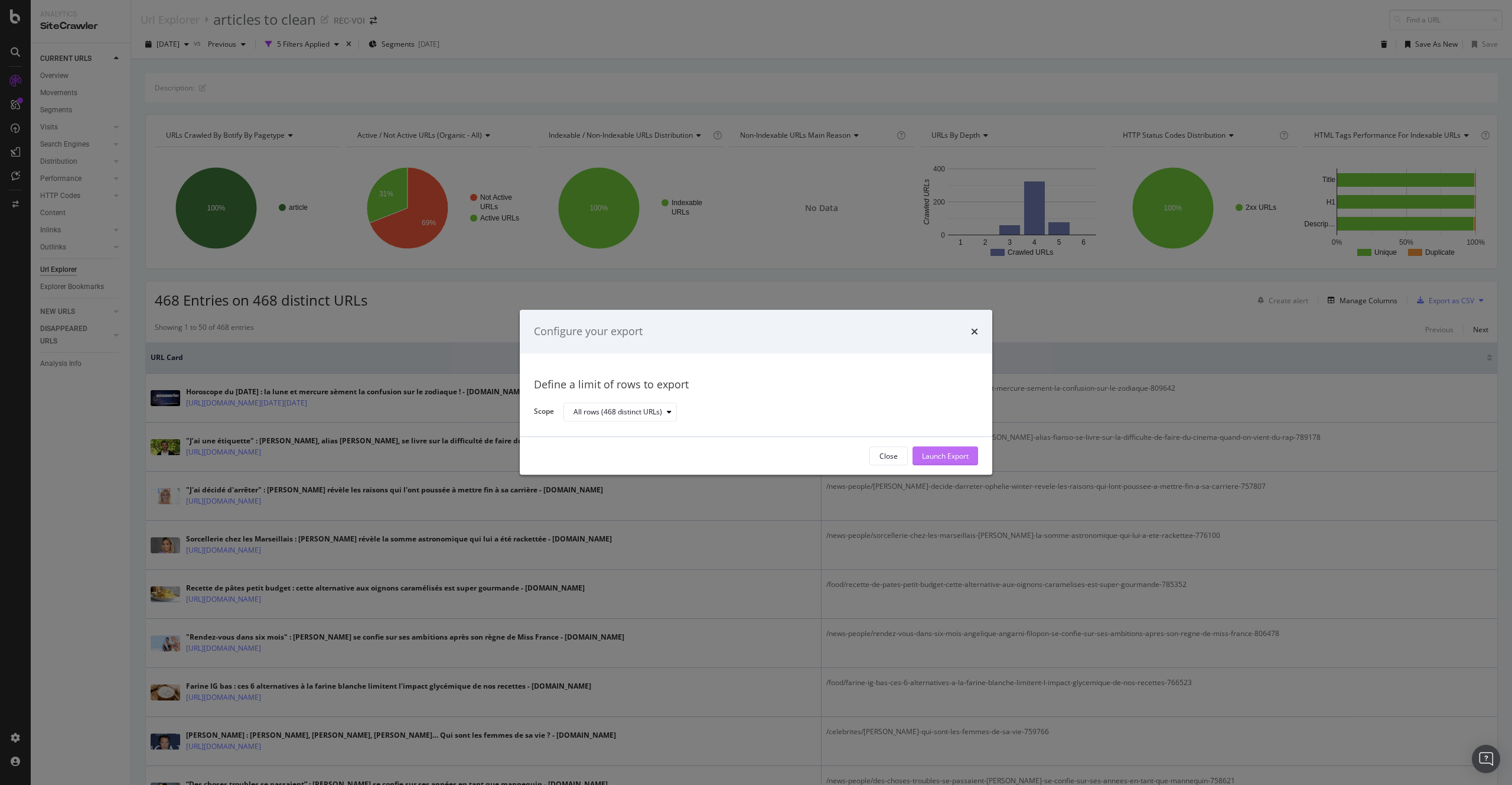
click at [934, 448] on div "Launch Export" at bounding box center [945, 456] width 47 height 18
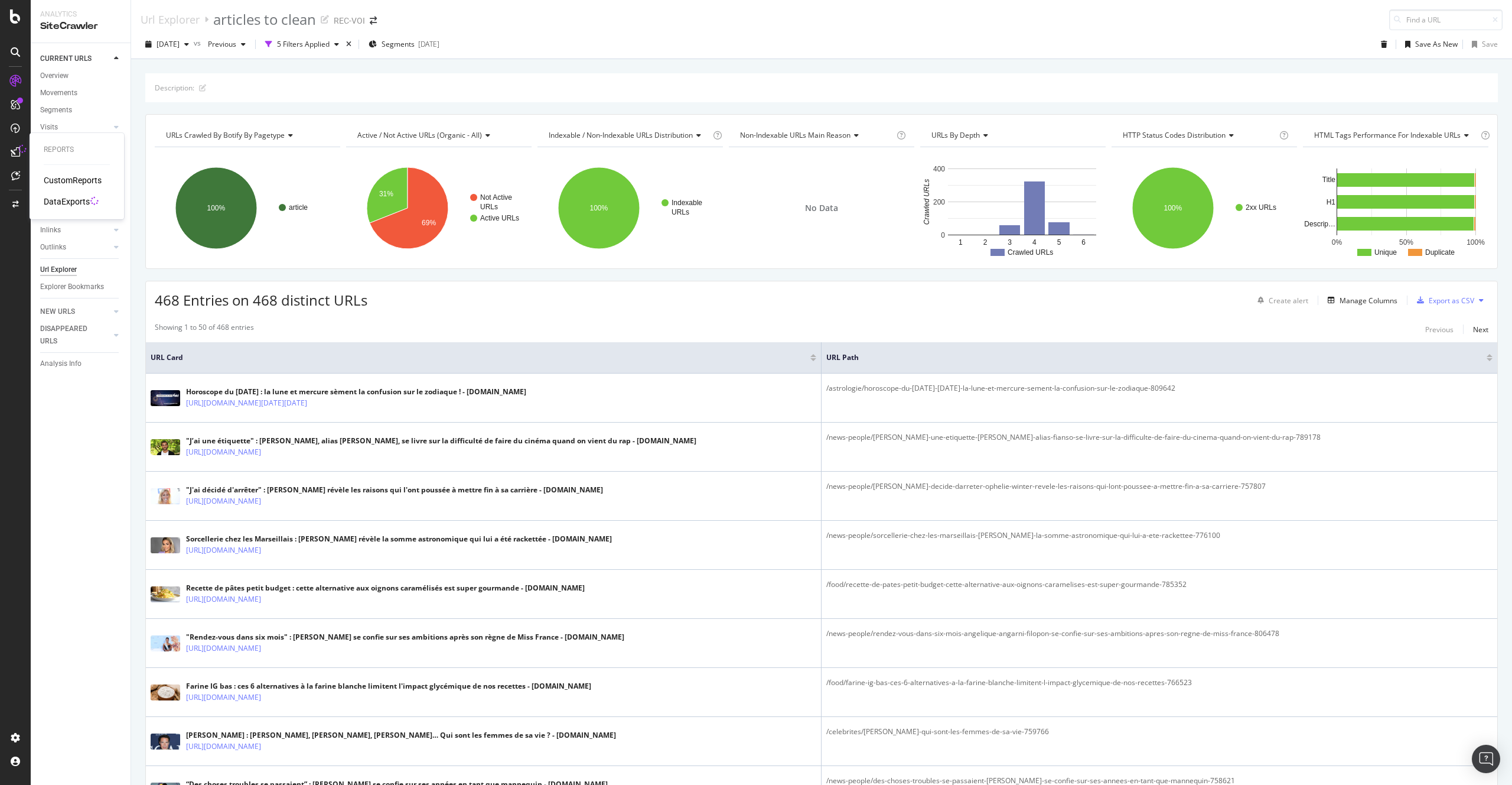
click at [66, 207] on div "Reports CustomReports DataExports" at bounding box center [77, 176] width 85 height 81
click at [65, 204] on div "DataExports" at bounding box center [66, 201] width 46 height 12
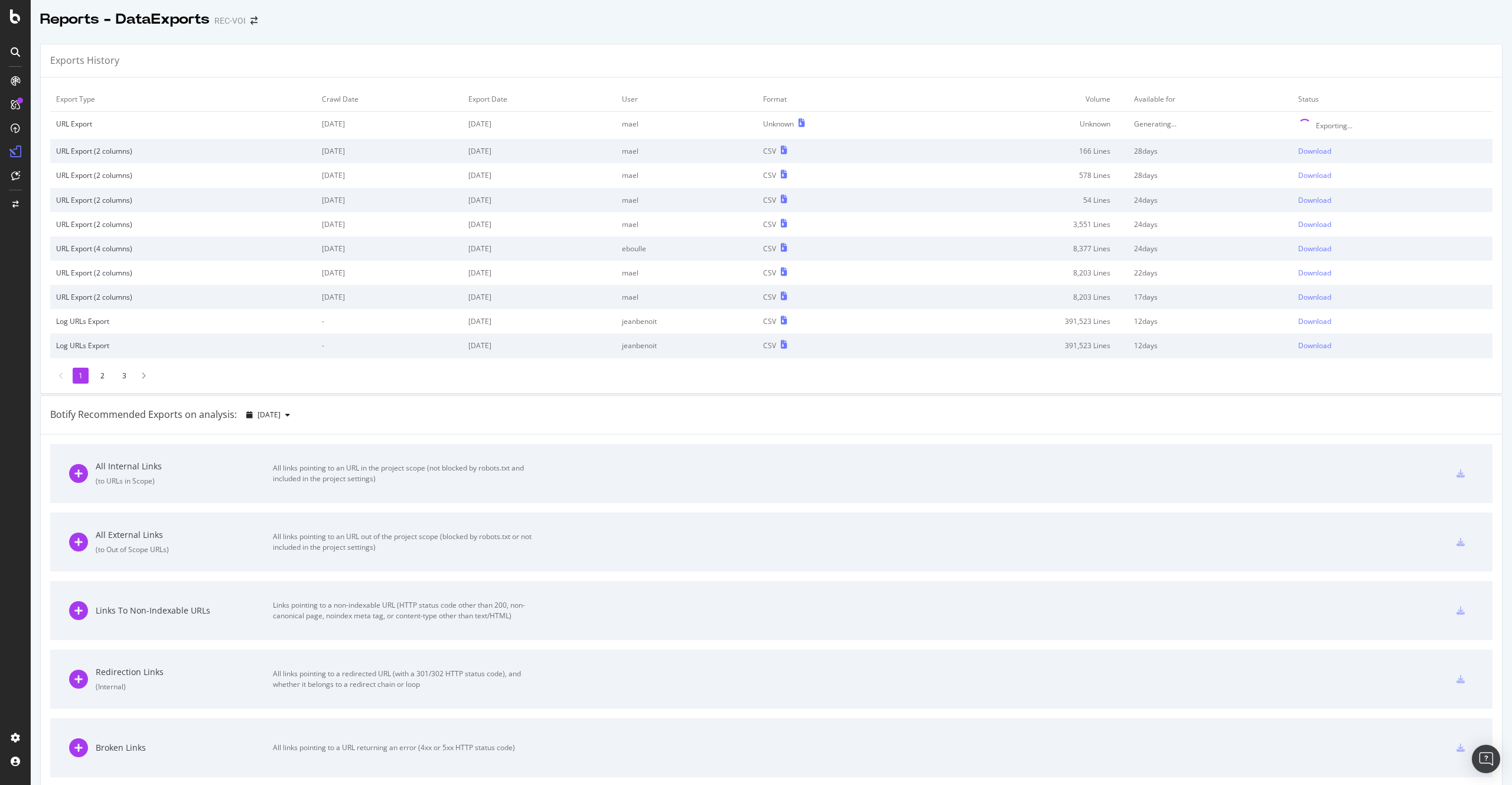
click at [969, 441] on div "All Internal Links ( to URLs in Scope ) All links pointing to an URL in the pro…" at bounding box center [771, 786] width 1461 height 705
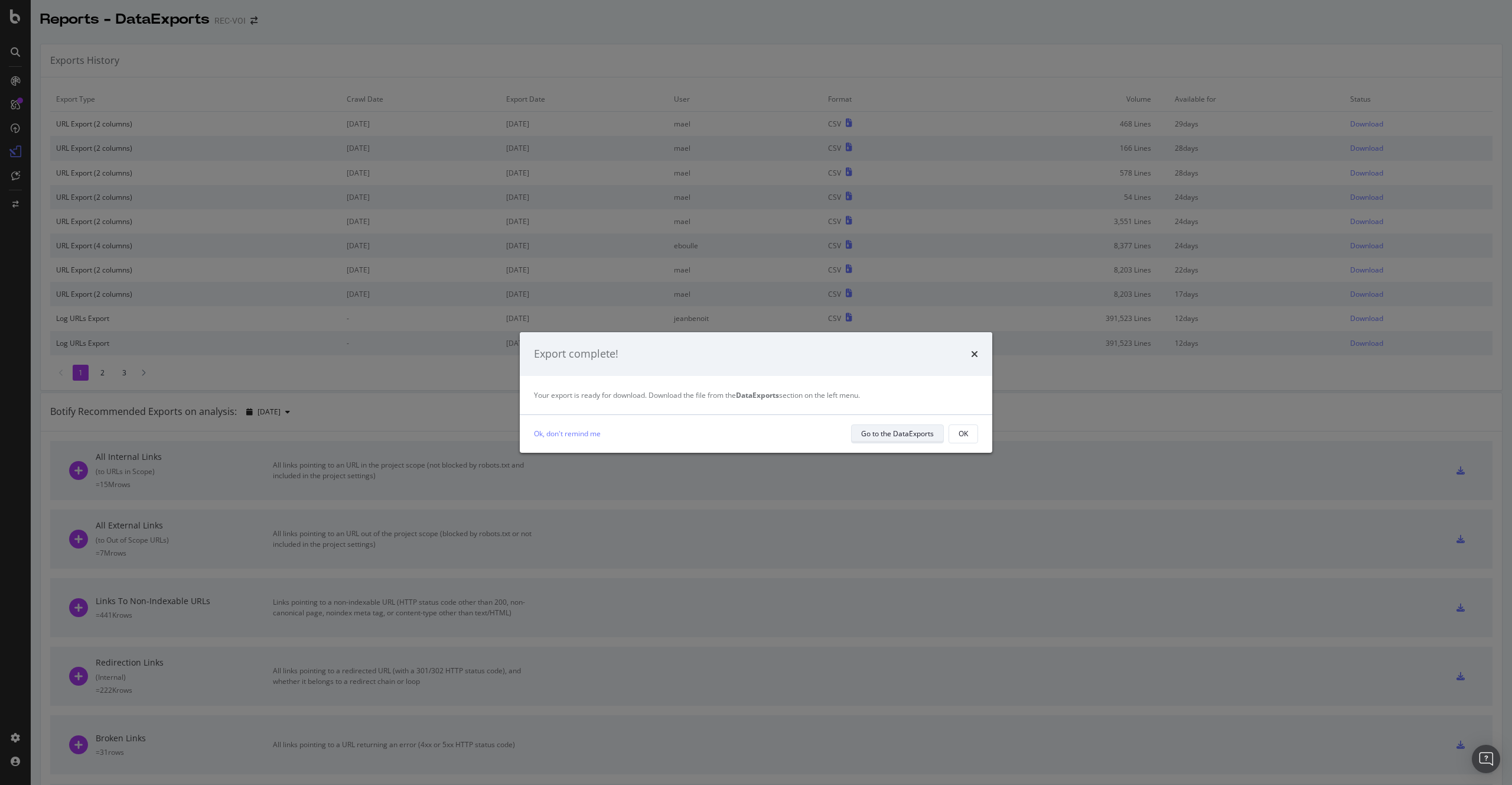
click at [930, 432] on div "Go to the DataExports" at bounding box center [897, 433] width 72 height 10
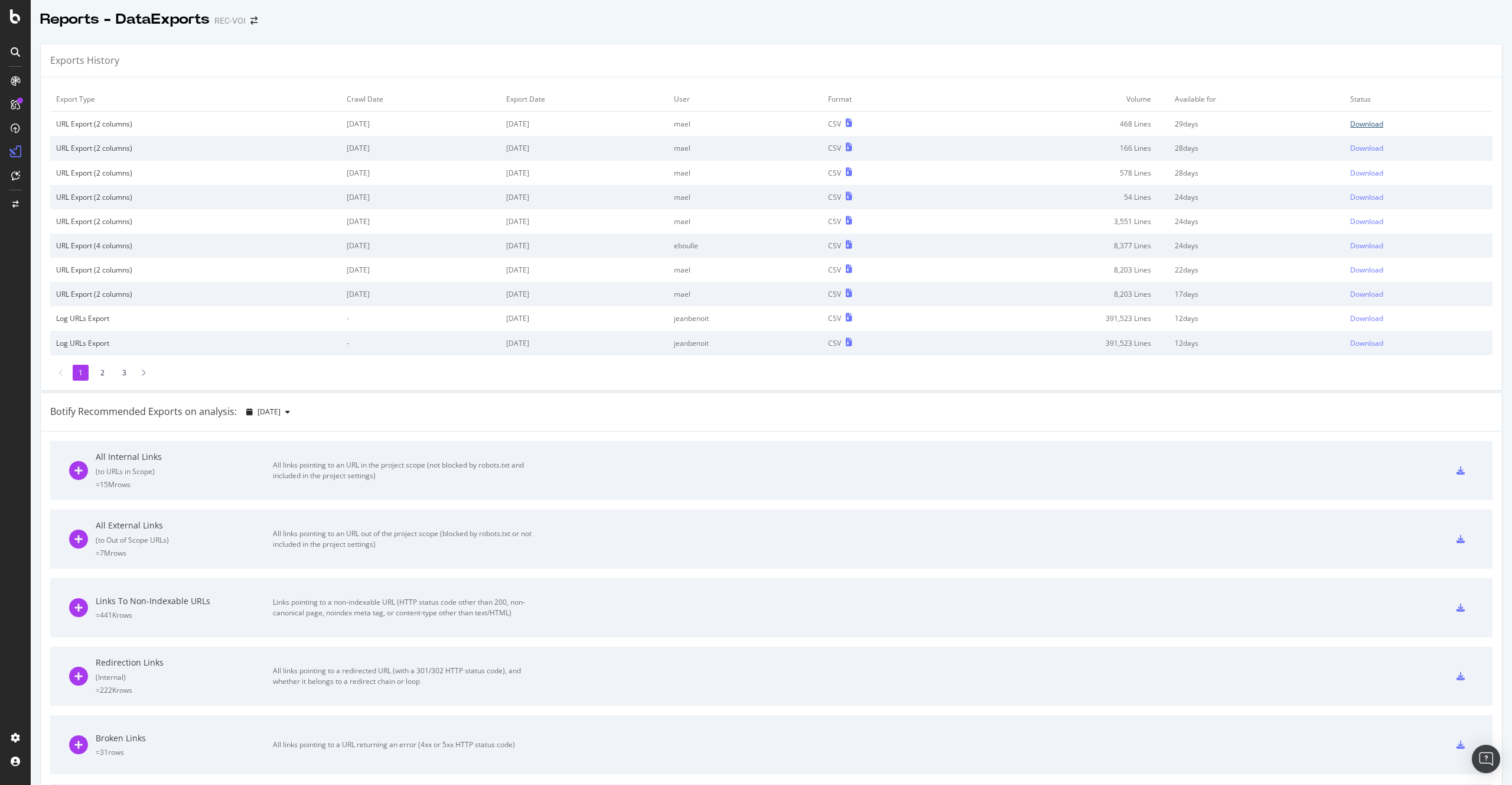
click at [1350, 122] on div "Download" at bounding box center [1366, 124] width 33 height 10
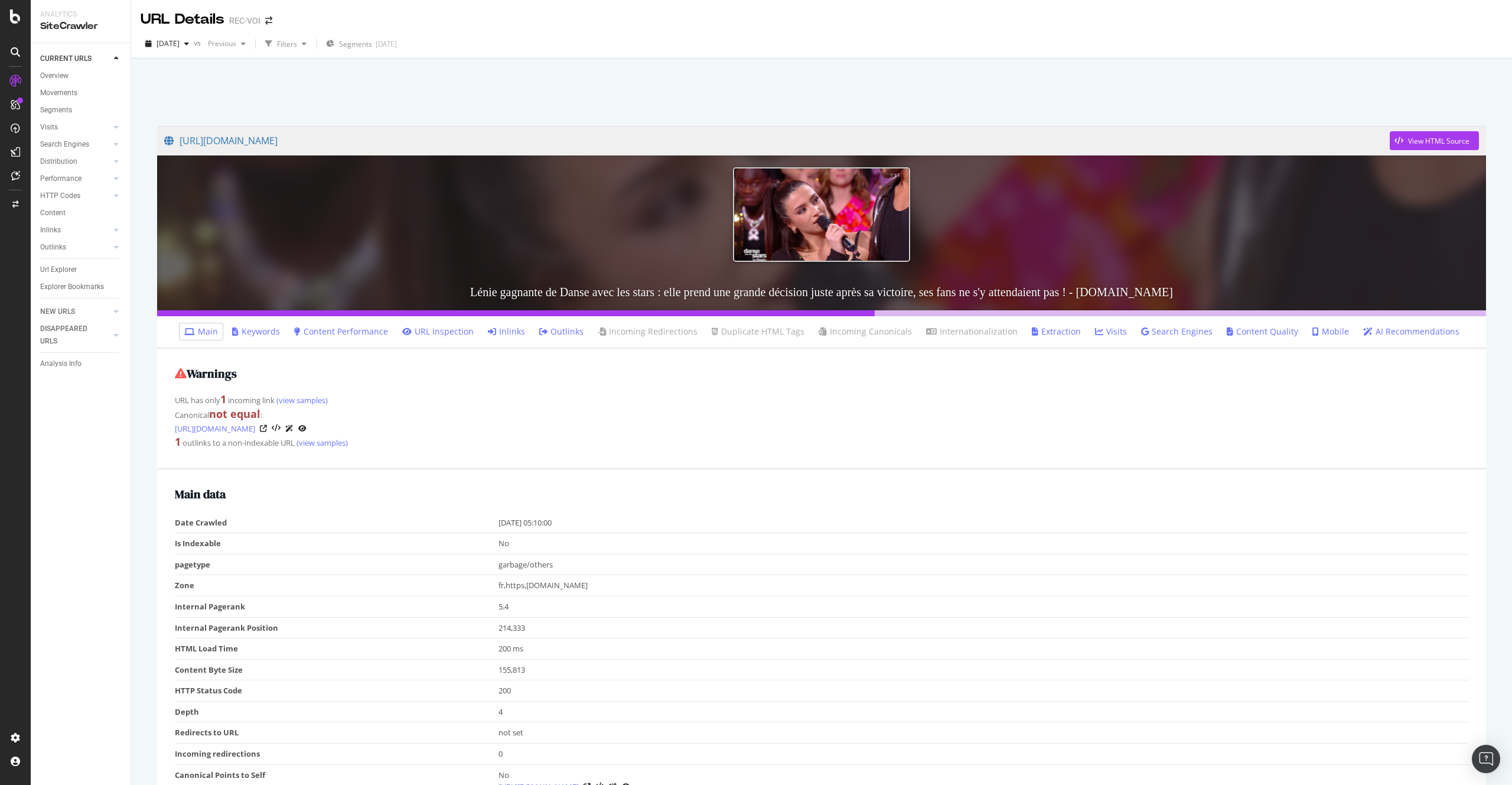
click at [504, 339] on li "Inlinks" at bounding box center [506, 331] width 47 height 17
click at [511, 331] on link "Inlinks" at bounding box center [506, 331] width 38 height 12
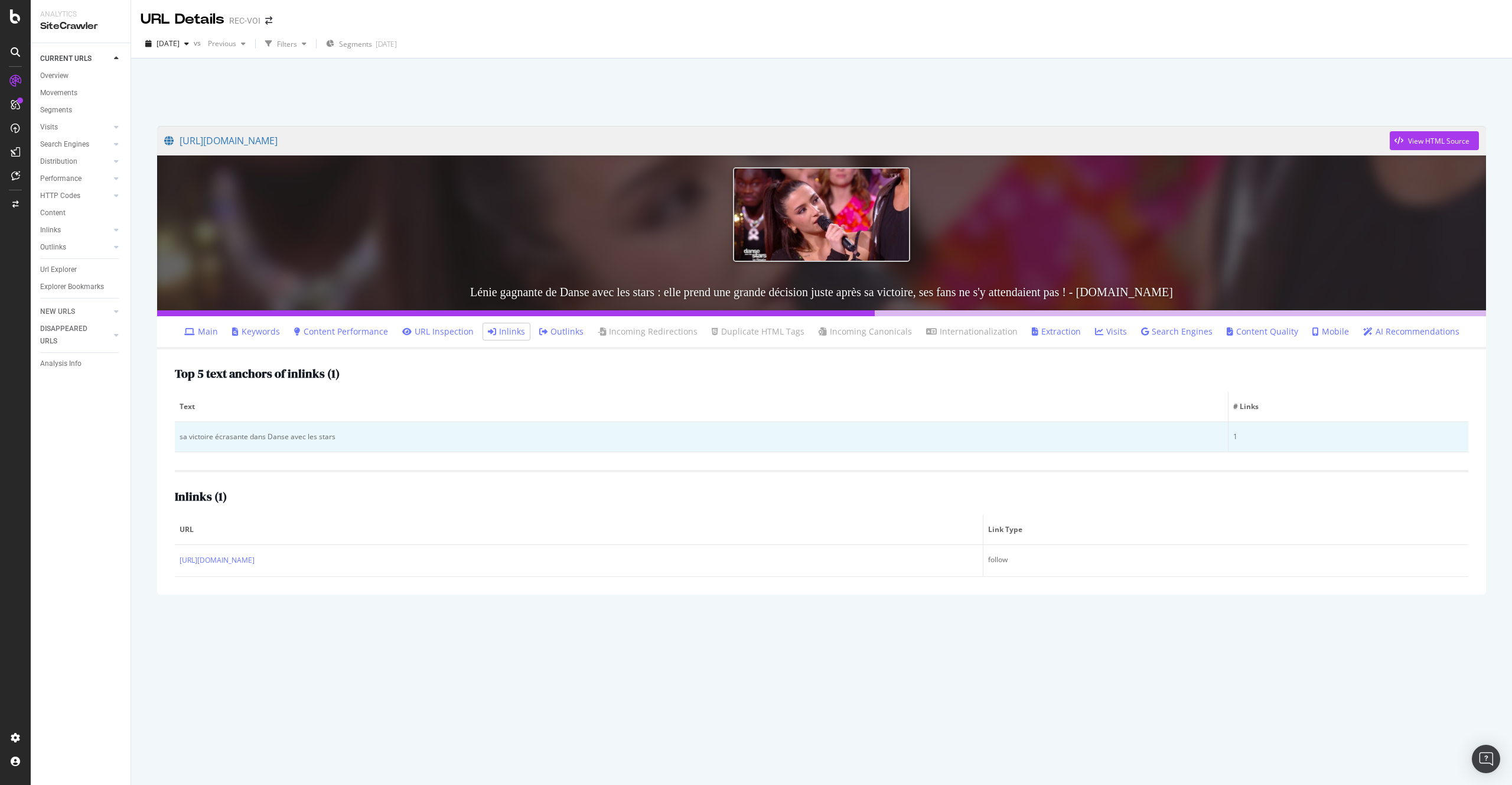
click at [352, 444] on td "sa victoire écrasante dans Danse avec les stars" at bounding box center [702, 437] width 1054 height 30
click at [294, 437] on div "sa victoire écrasante dans Danse avec les stars" at bounding box center [701, 436] width 1043 height 11
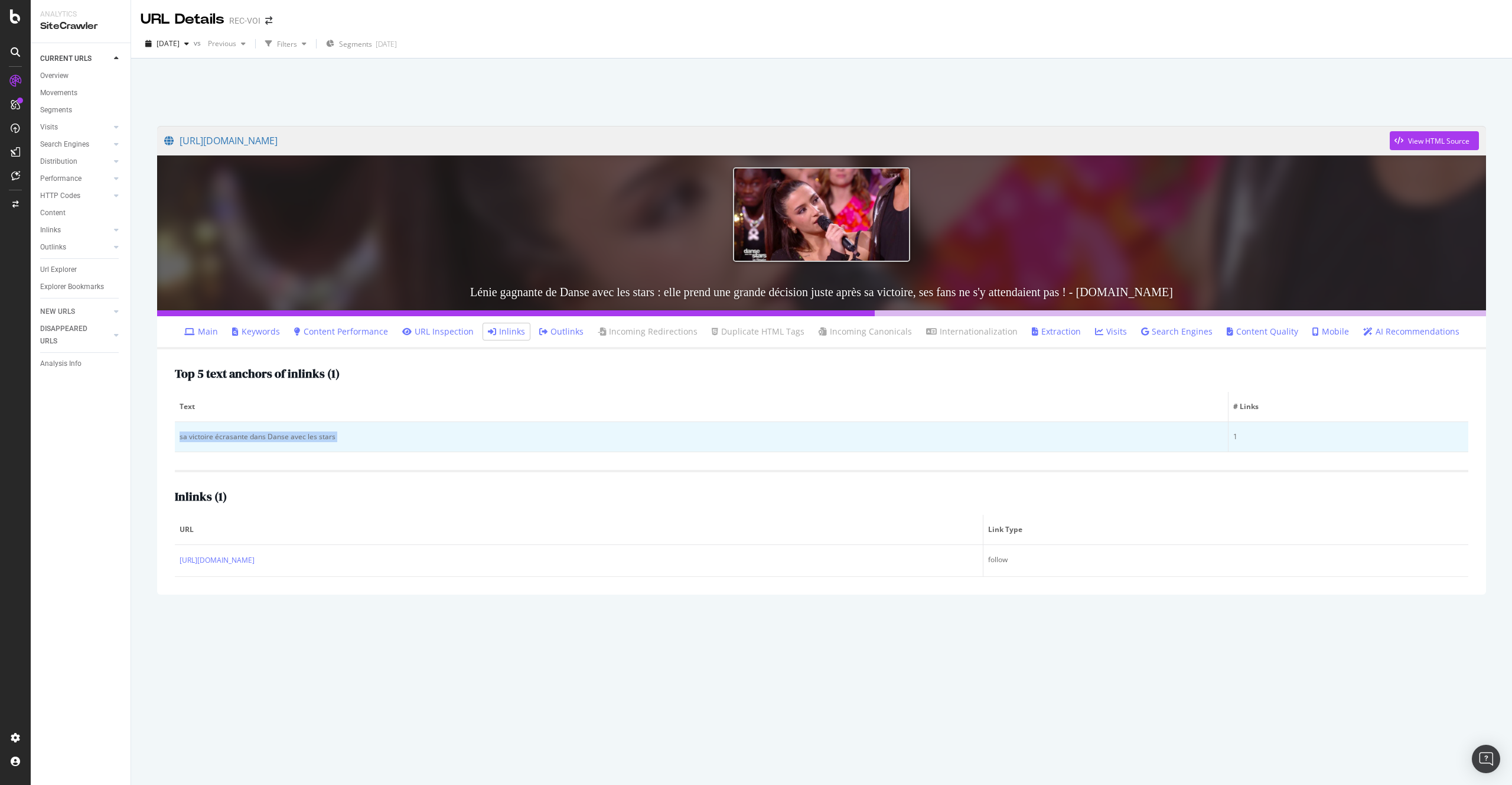
click at [294, 437] on div "sa victoire écrasante dans Danse avec les stars" at bounding box center [701, 436] width 1043 height 11
copy div "sa victoire écrasante dans Danse avec les stars"
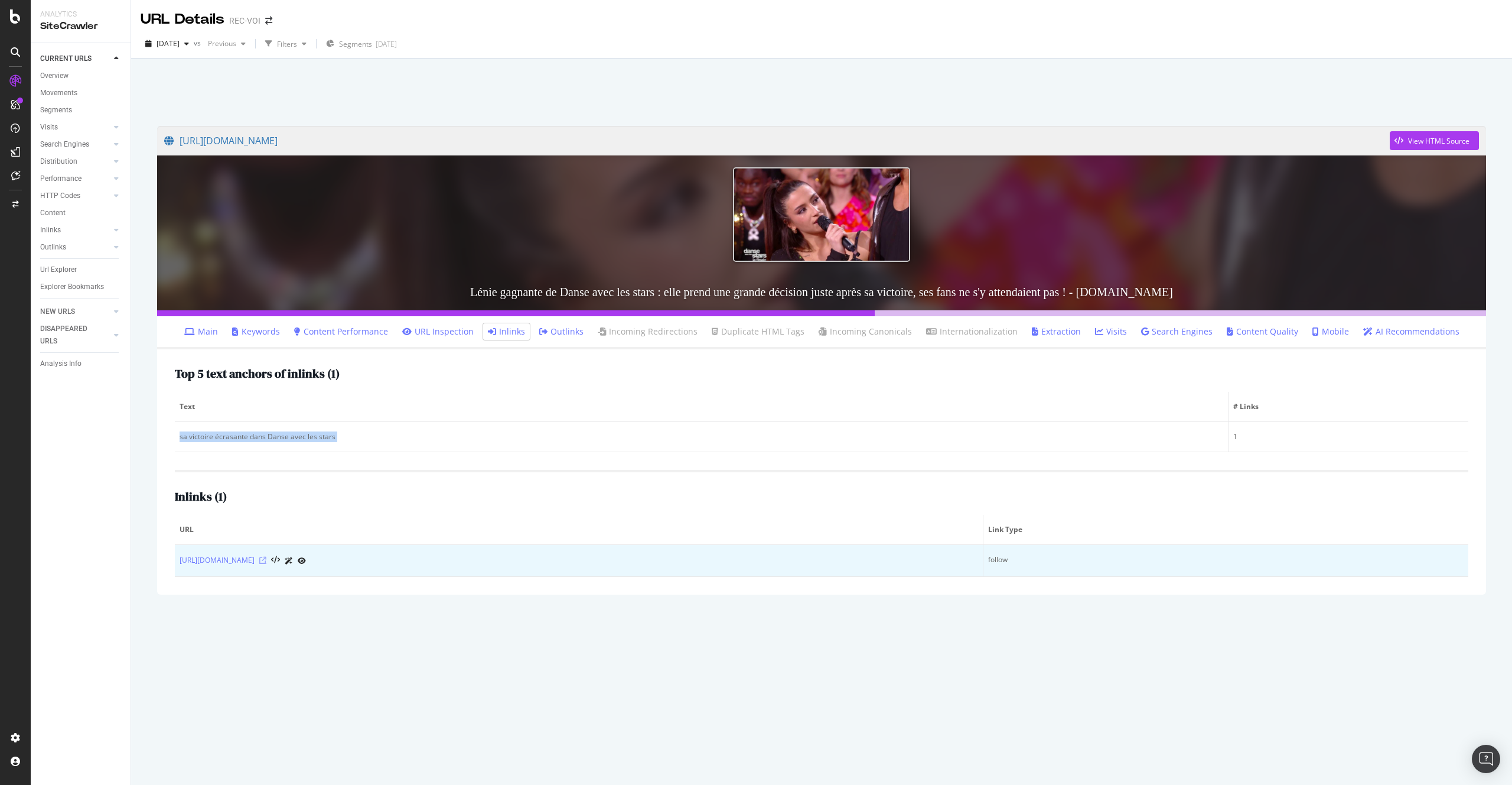
click at [267, 559] on icon at bounding box center [263, 560] width 7 height 7
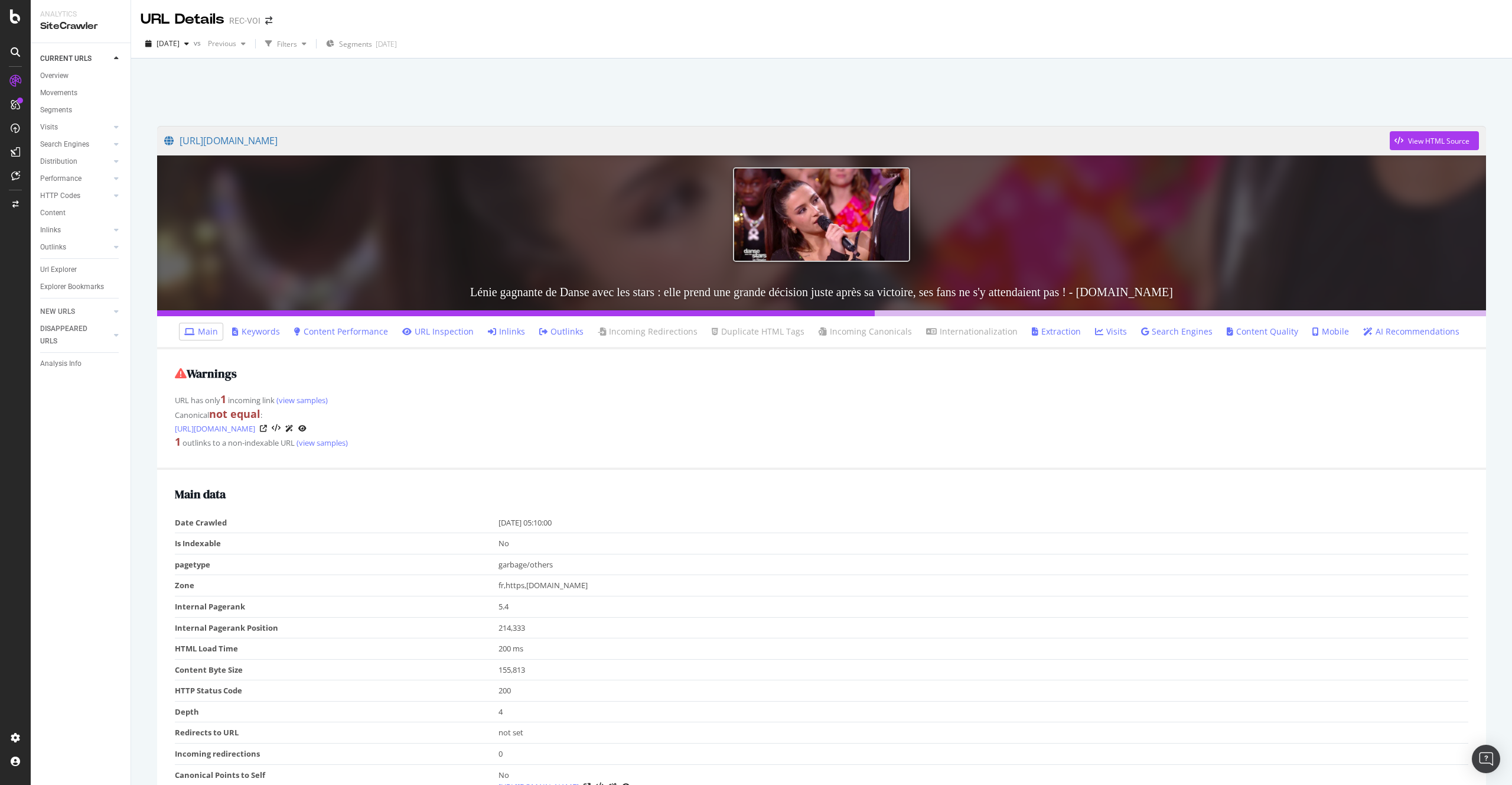
click at [518, 326] on link "Inlinks" at bounding box center [506, 331] width 38 height 12
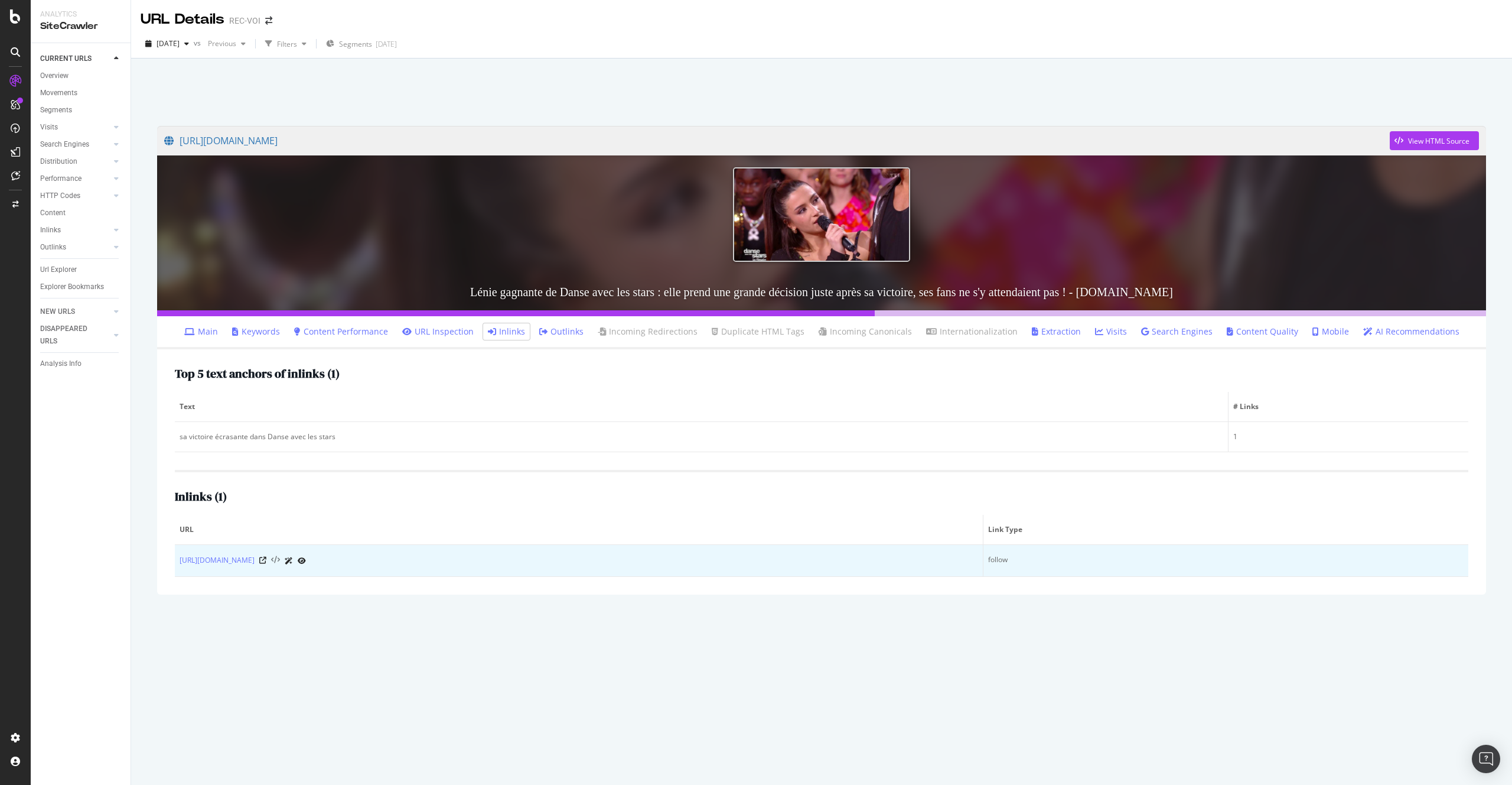
click at [280, 560] on icon at bounding box center [275, 560] width 9 height 8
click at [267, 559] on icon at bounding box center [263, 560] width 7 height 7
